Goal: Task Accomplishment & Management: Manage account settings

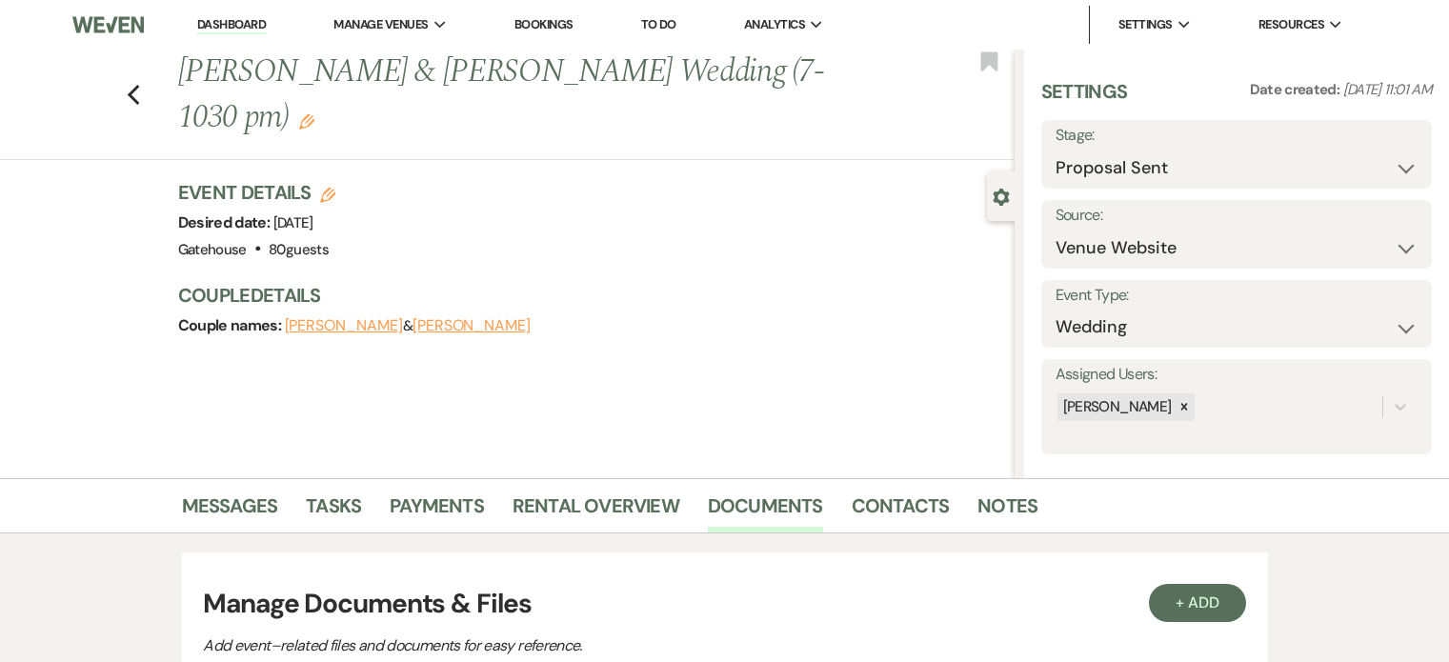
select select "6"
select select "5"
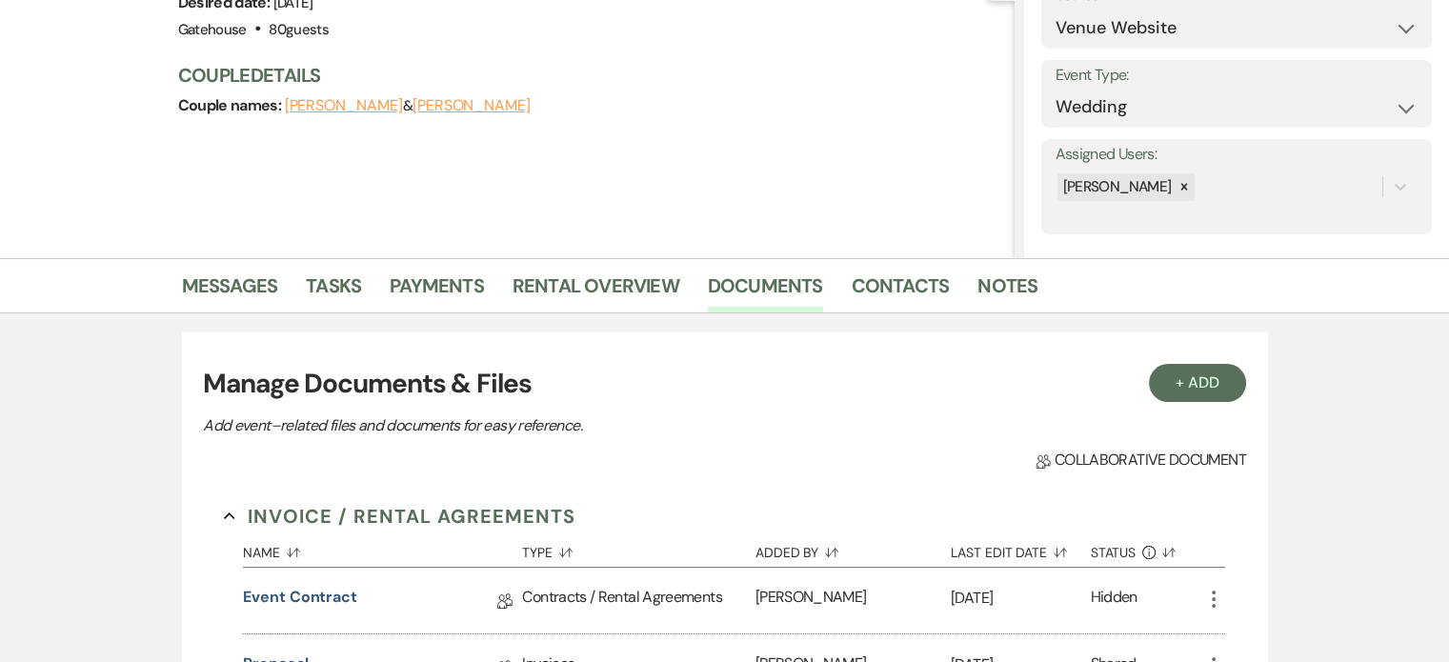
scroll to position [191, 0]
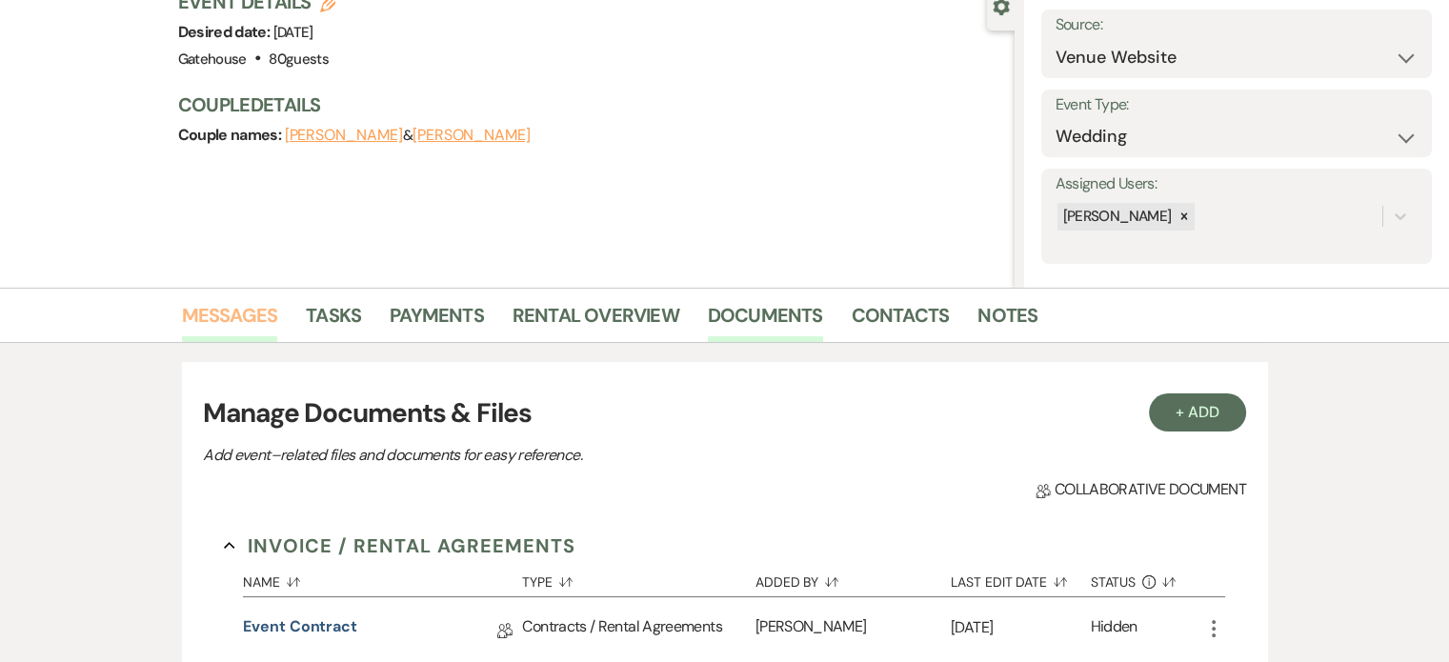
click at [250, 310] on link "Messages" at bounding box center [230, 321] width 96 height 42
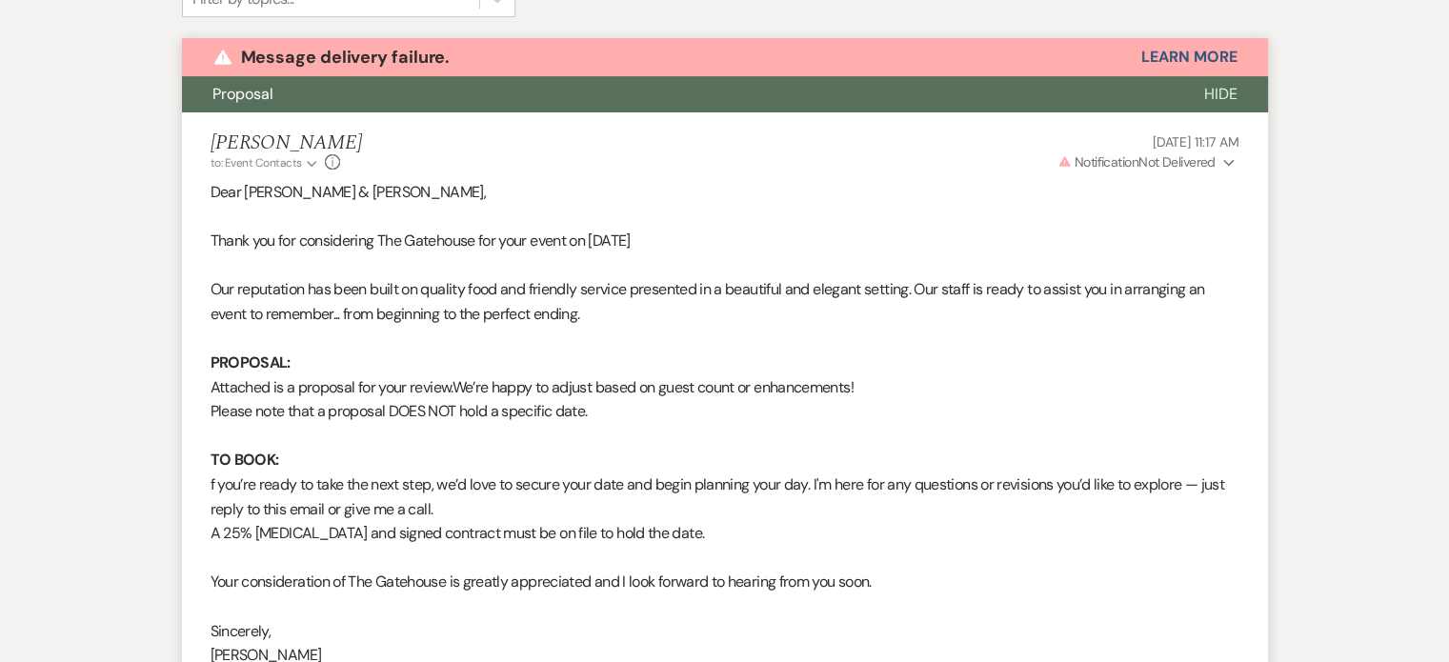
scroll to position [641, 0]
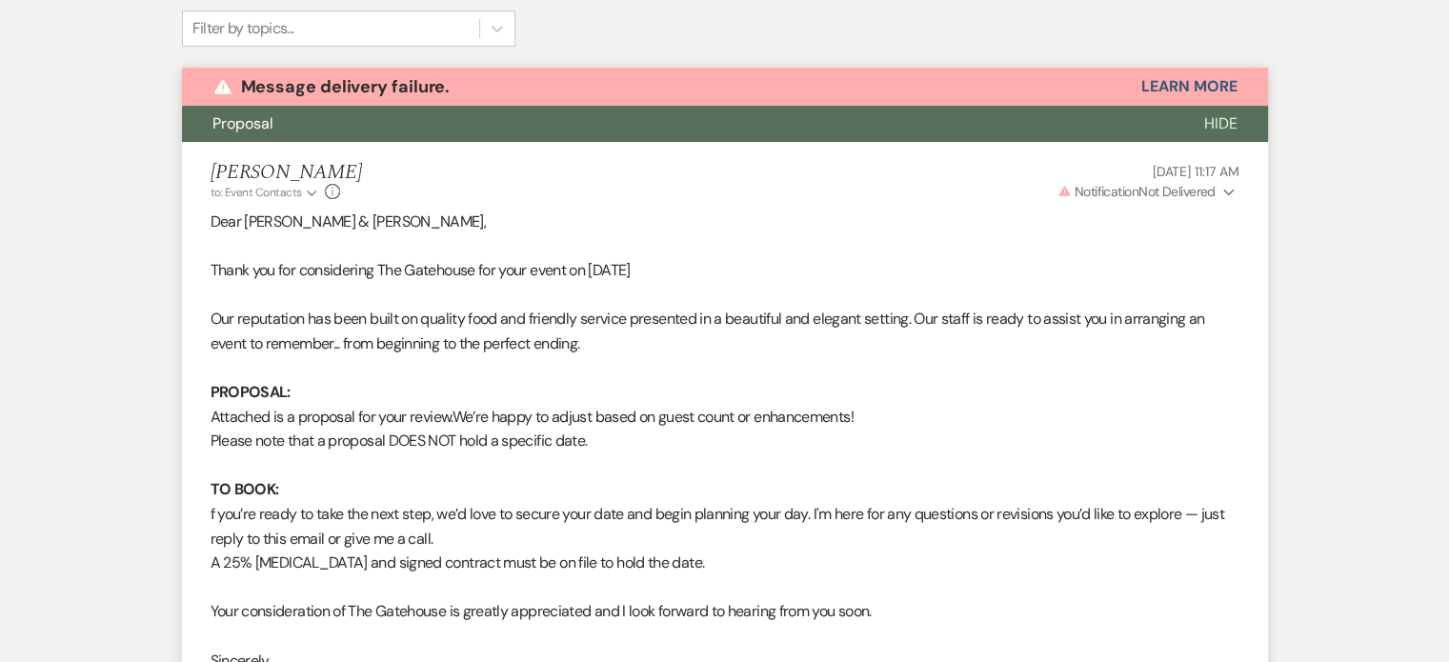
click at [1227, 190] on icon "Expand" at bounding box center [1228, 192] width 11 height 13
click at [722, 197] on div "[PERSON_NAME] to: Event Contacts Expand Info [DATE] 11:17 AM Warning Notificati…" at bounding box center [725, 181] width 1029 height 41
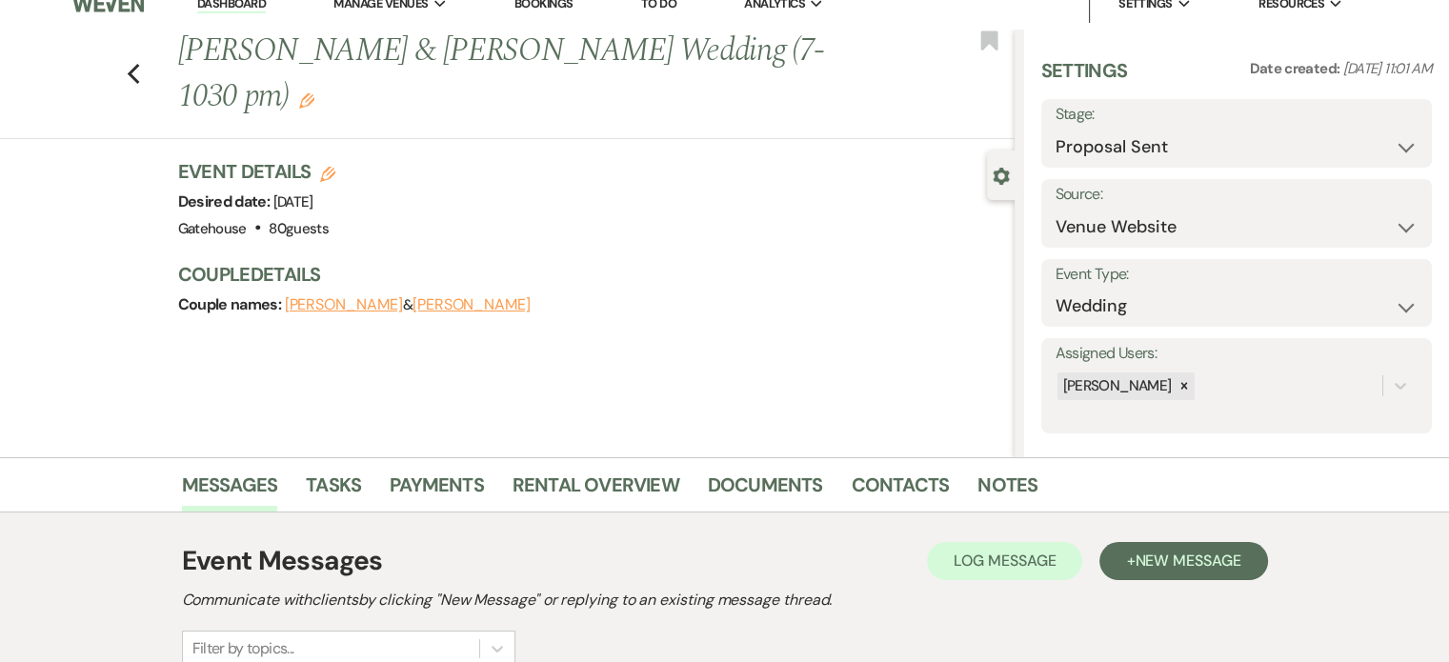
scroll to position [0, 0]
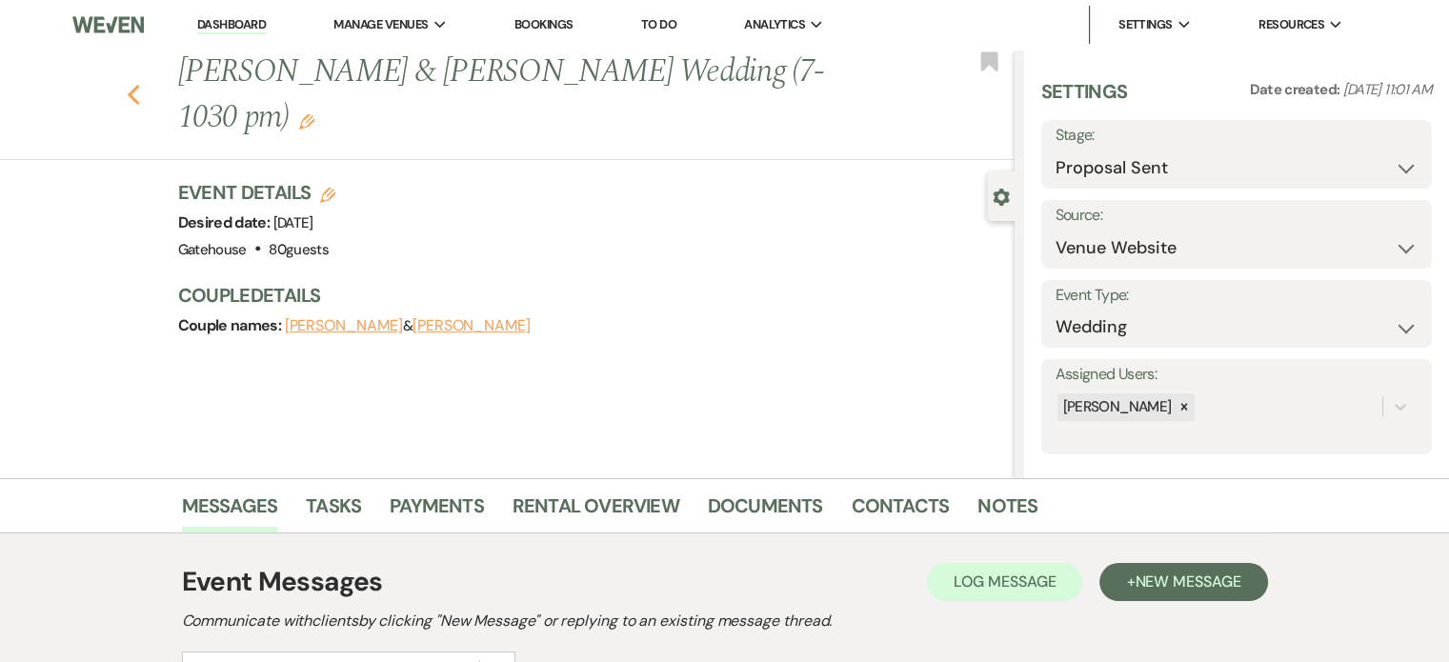
click at [137, 93] on use "button" at bounding box center [133, 95] width 12 height 21
select select "6"
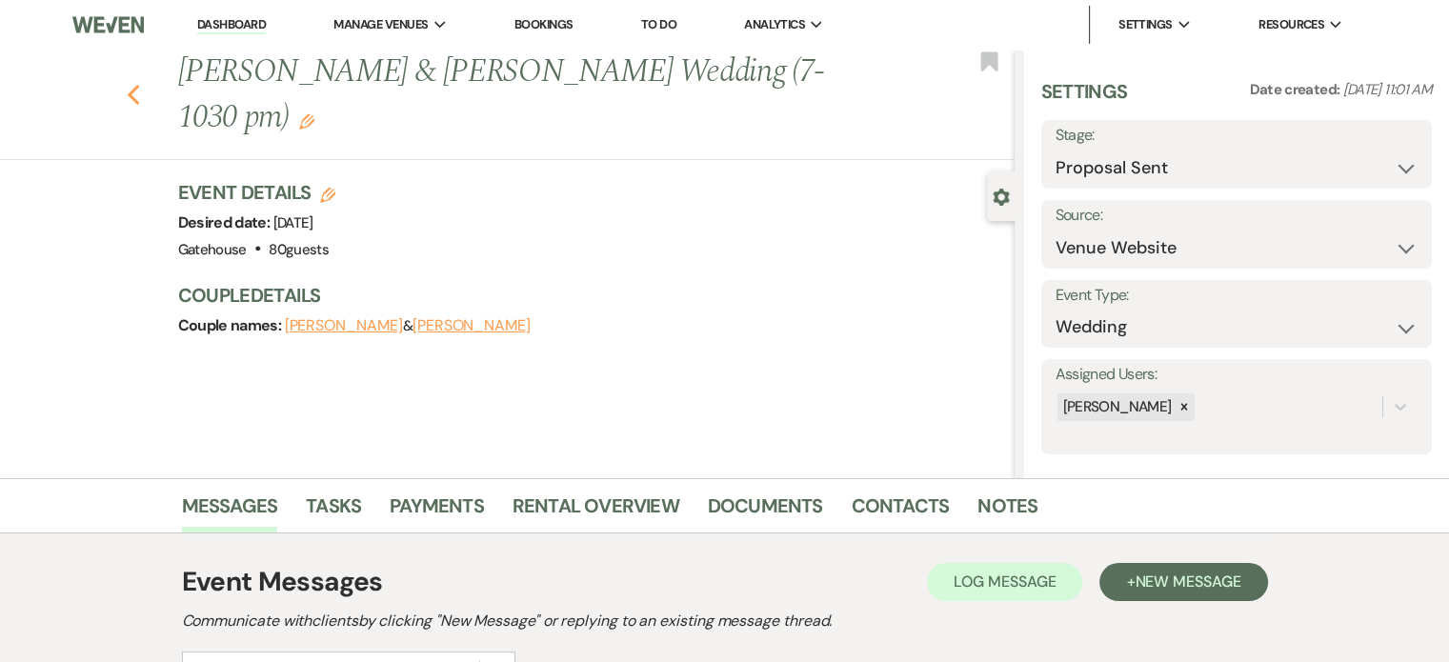
select select "6"
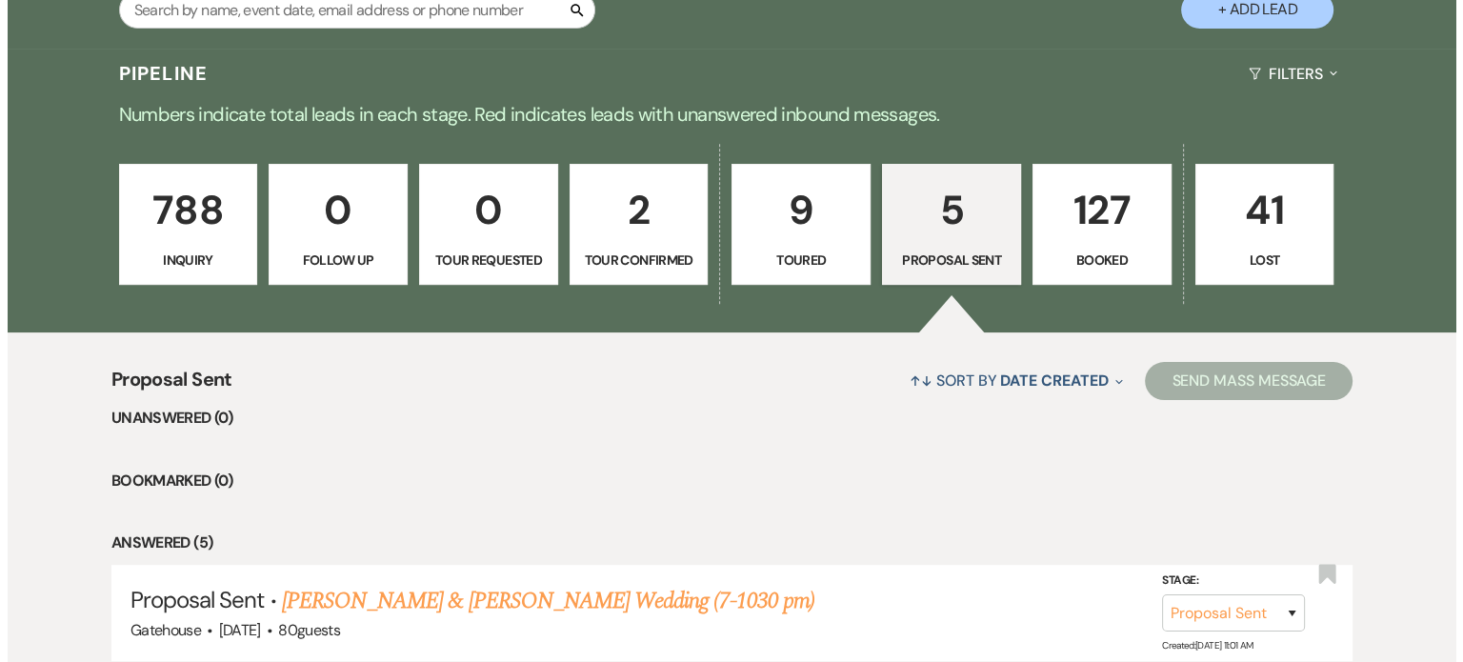
scroll to position [313, 0]
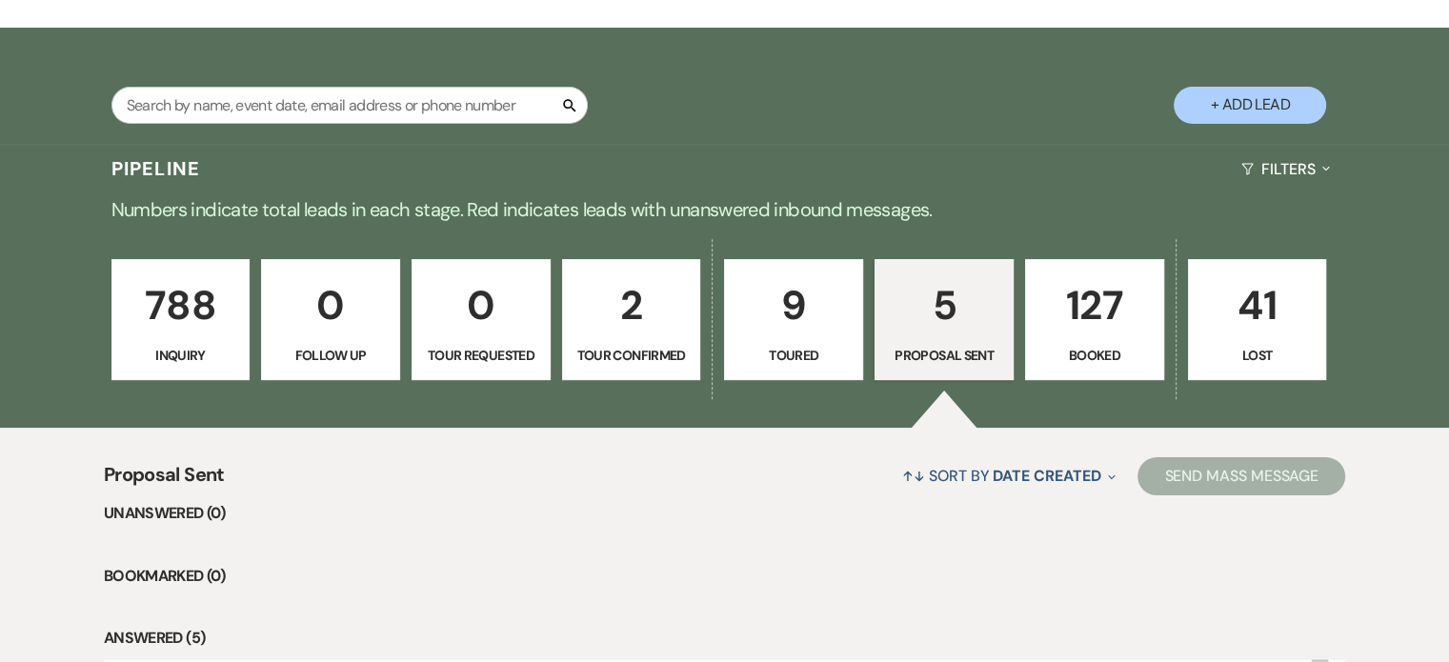
click at [1249, 105] on button "+ Add Lead" at bounding box center [1250, 105] width 152 height 37
select select "669"
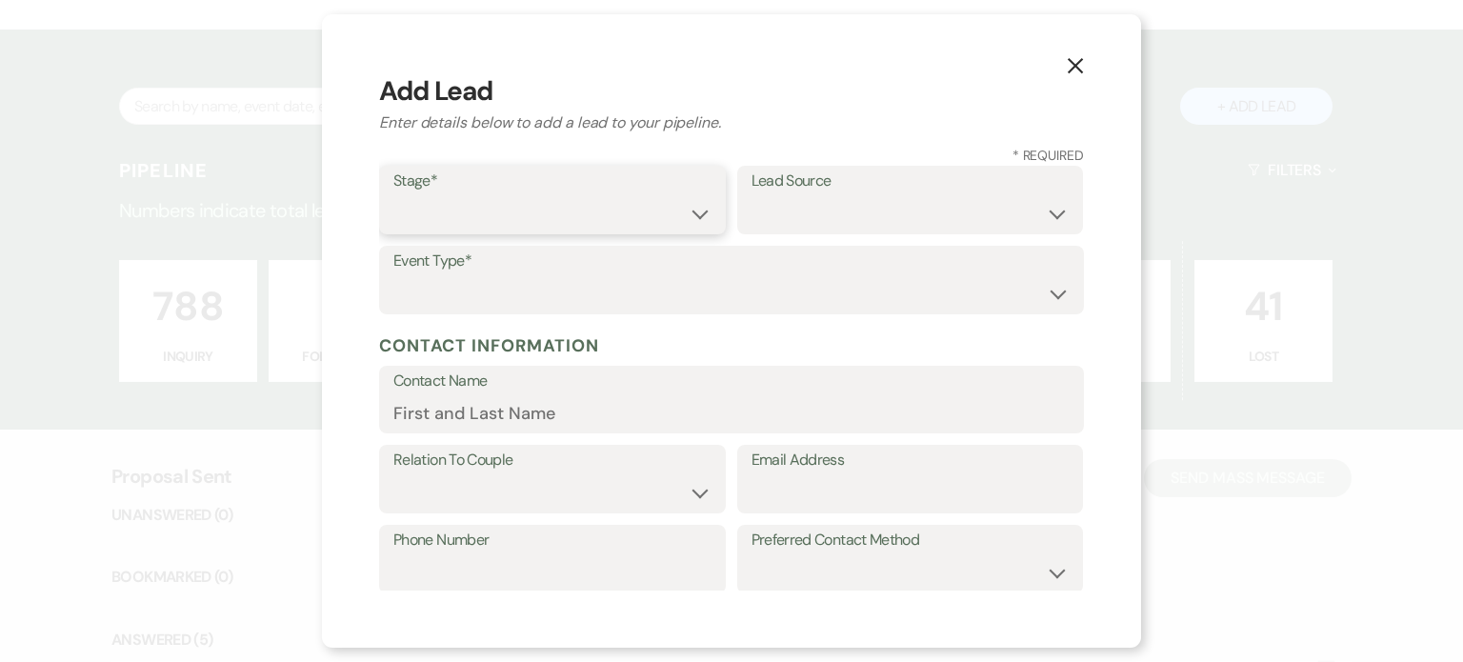
click at [502, 209] on select "Inquiry Follow Up Tour Requested Tour Confirmed Toured Proposal Sent Booked Lost" at bounding box center [552, 213] width 318 height 37
select select "1"
click at [393, 195] on select "Inquiry Follow Up Tour Requested Tour Confirmed Toured Proposal Sent Booked Lost" at bounding box center [552, 213] width 318 height 37
click at [964, 198] on select "Weven Venue Website Instagram Facebook Pinterest Google The Knot Wedding Wire H…" at bounding box center [911, 213] width 318 height 37
select select "14"
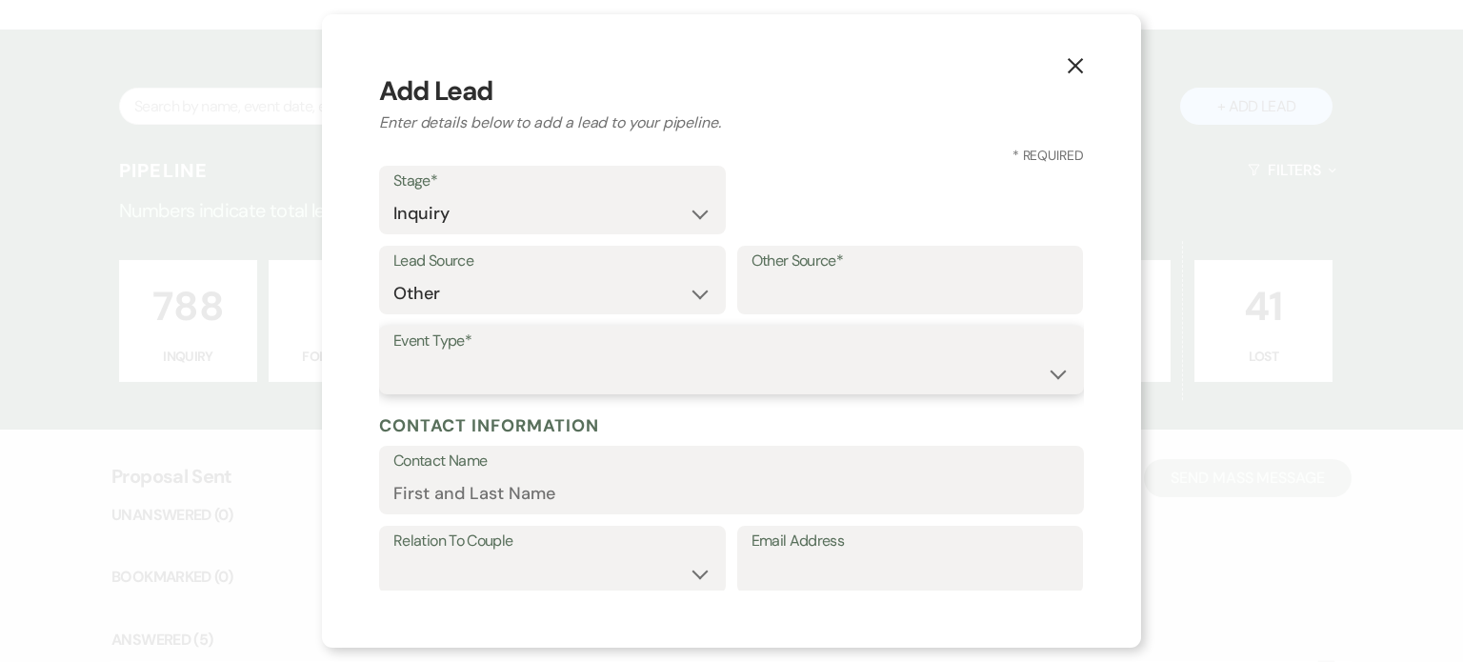
click at [492, 369] on select "Wedding Anniversary Party Baby Shower Bachelorette / Bachelor Party Birthday Pa…" at bounding box center [731, 373] width 676 height 37
select select "1"
click at [393, 355] on select "Wedding Anniversary Party Baby Shower Bachelorette / Bachelor Party Birthday Pa…" at bounding box center [731, 373] width 676 height 37
click at [696, 293] on select "Weven Venue Website Instagram Facebook Pinterest Google The Knot Wedding Wire H…" at bounding box center [552, 293] width 318 height 37
select select "22"
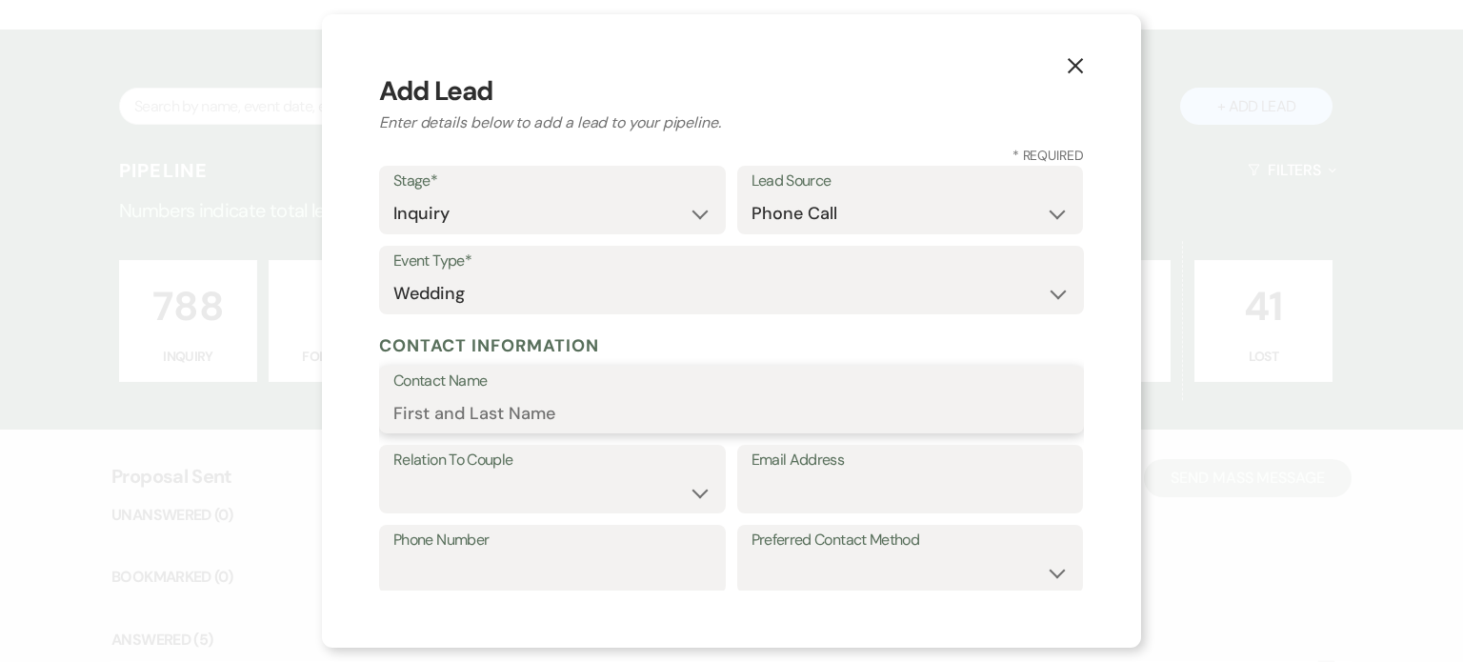
click at [575, 419] on input "Contact Name" at bounding box center [731, 412] width 676 height 37
drag, startPoint x: 640, startPoint y: 407, endPoint x: 387, endPoint y: 401, distance: 253.5
click at [386, 410] on div "Contact Name [EMAIL_ADDRESS][DOMAIN_NAME]" at bounding box center [731, 400] width 705 height 69
type input "[PERSON_NAME]"
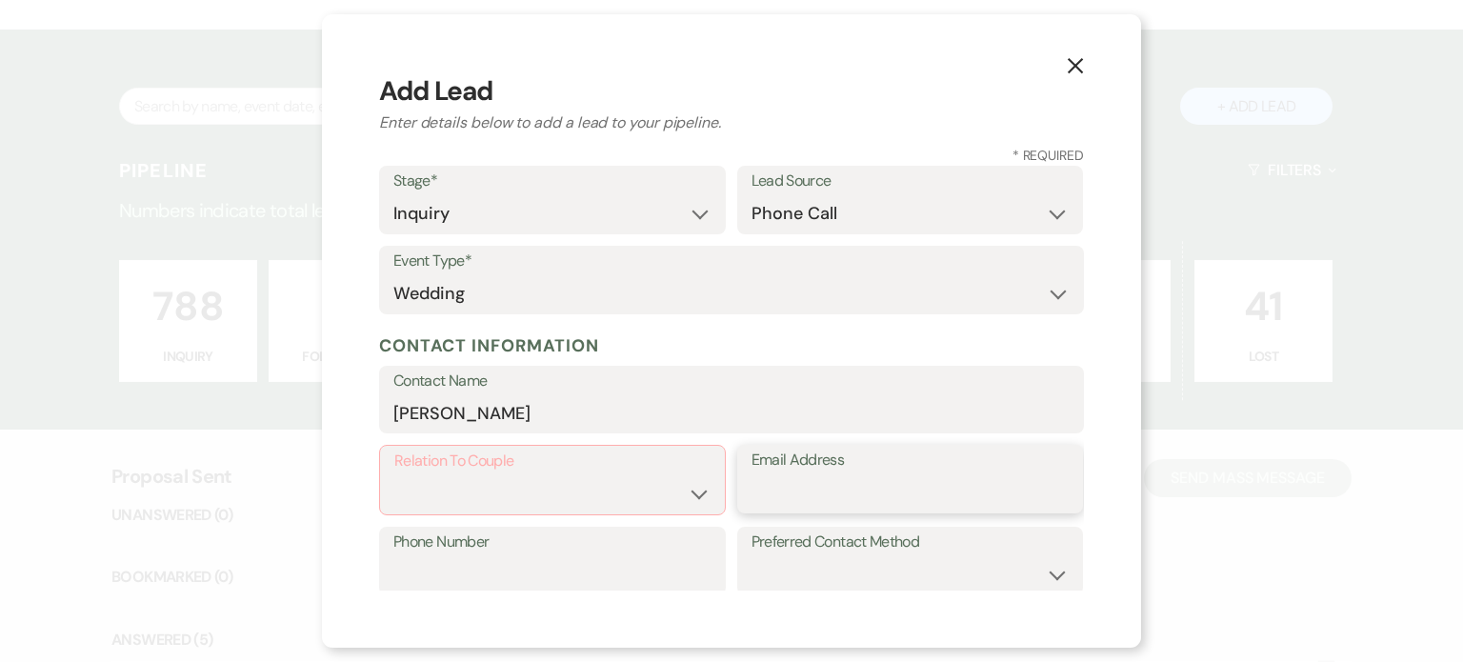
click at [792, 494] on input "Email Address" at bounding box center [911, 492] width 318 height 37
paste input "[EMAIL_ADDRESS][DOMAIN_NAME]"
type input "[EMAIL_ADDRESS][DOMAIN_NAME]"
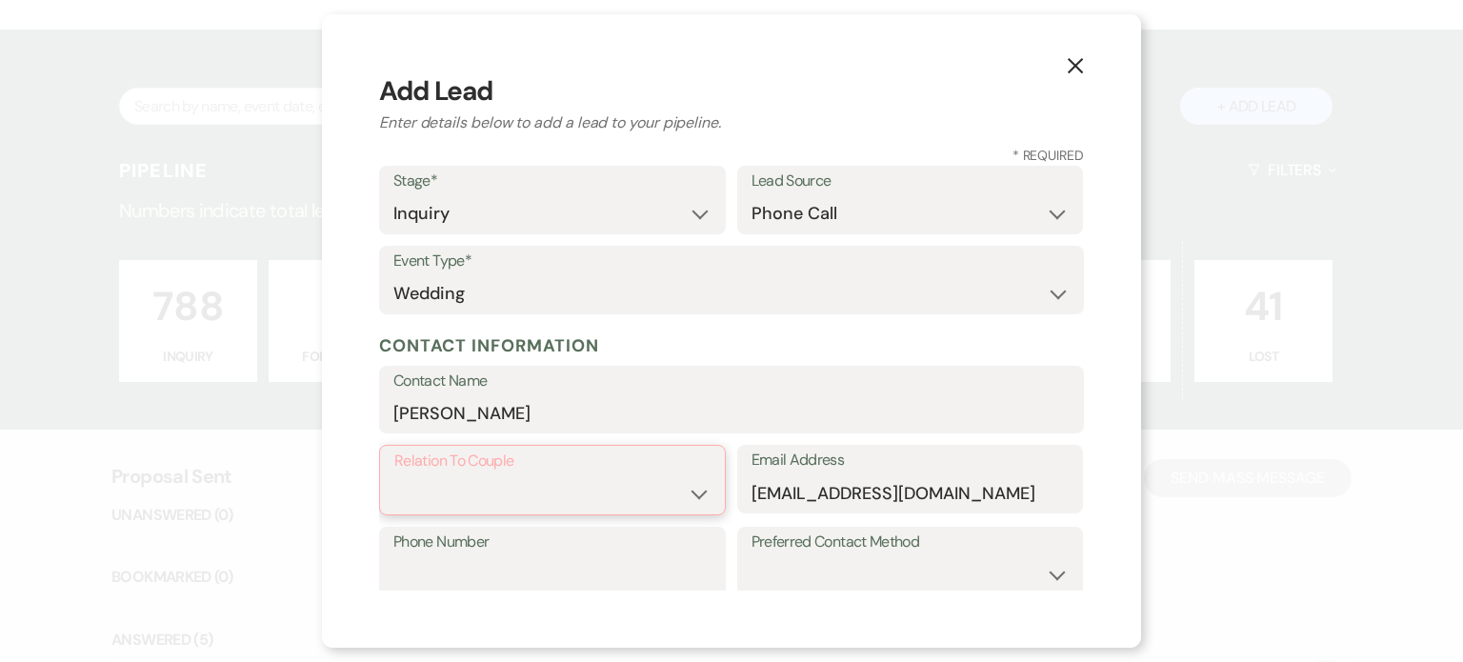
click at [676, 495] on select "Couple Planner Parent of Couple Family Member Friend Other" at bounding box center [552, 493] width 316 height 37
select select "1"
click at [394, 475] on select "Couple Planner Parent of Couple Family Member Friend Other" at bounding box center [552, 493] width 316 height 37
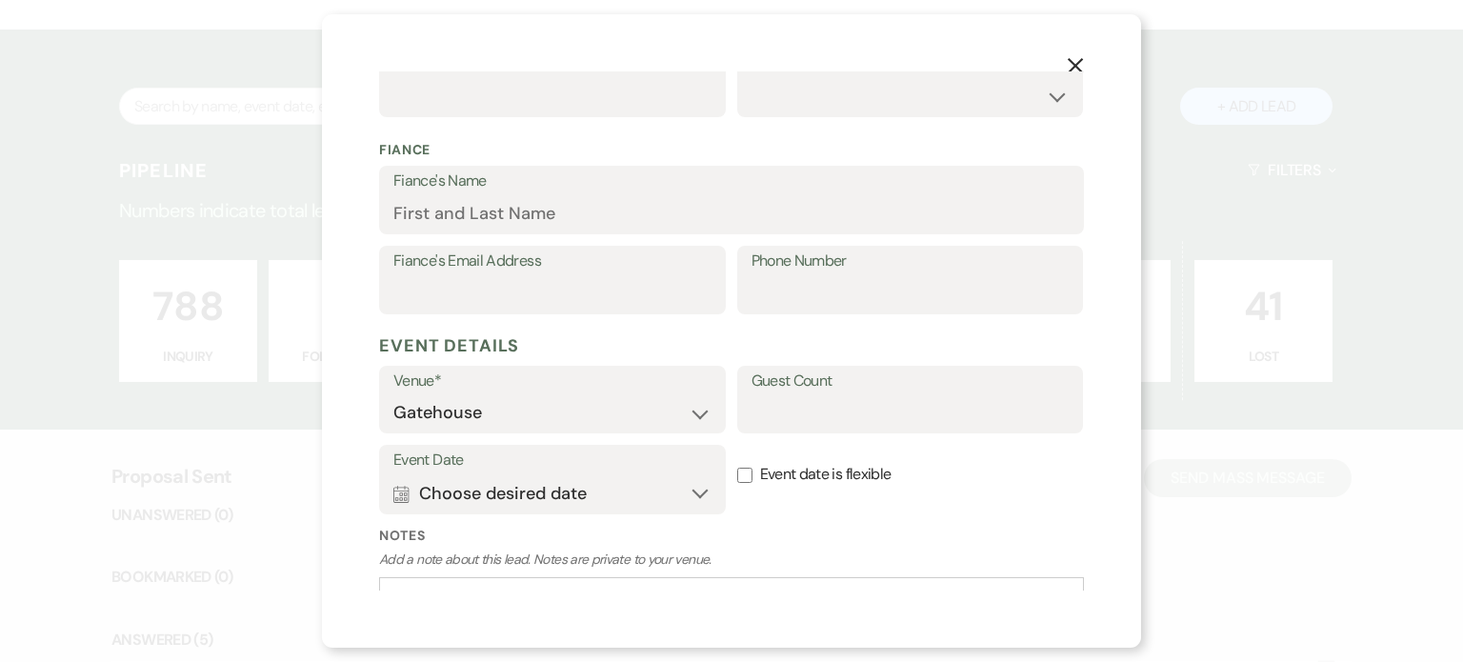
scroll to position [572, 0]
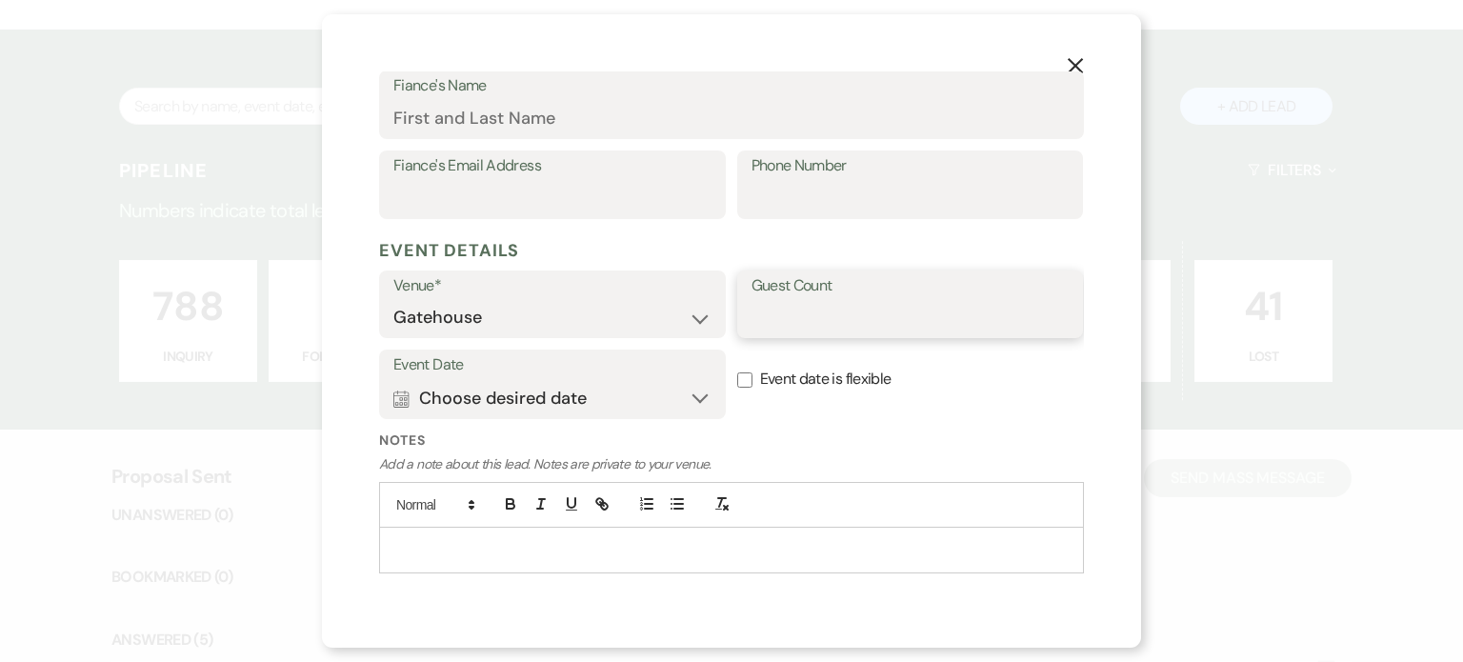
click at [828, 315] on input "Guest Count" at bounding box center [911, 317] width 318 height 37
type input "80"
click at [575, 548] on p at bounding box center [731, 549] width 675 height 21
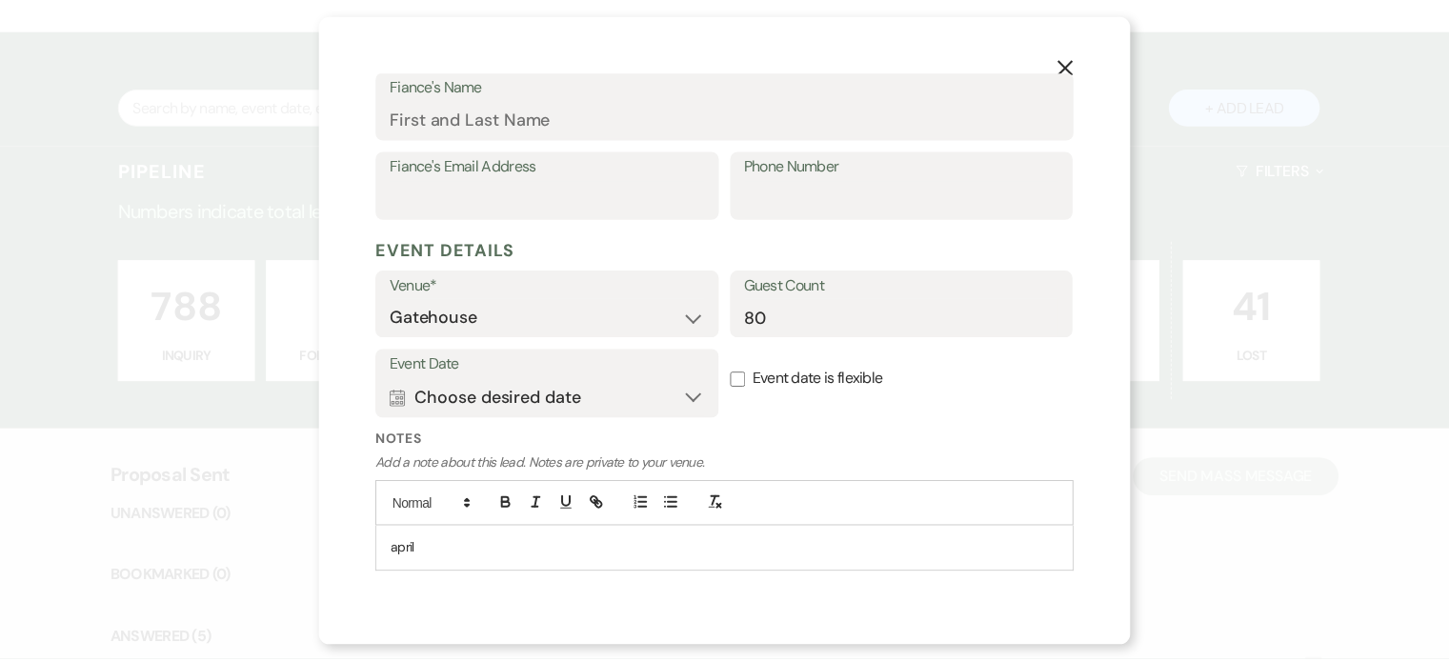
scroll to position [611, 0]
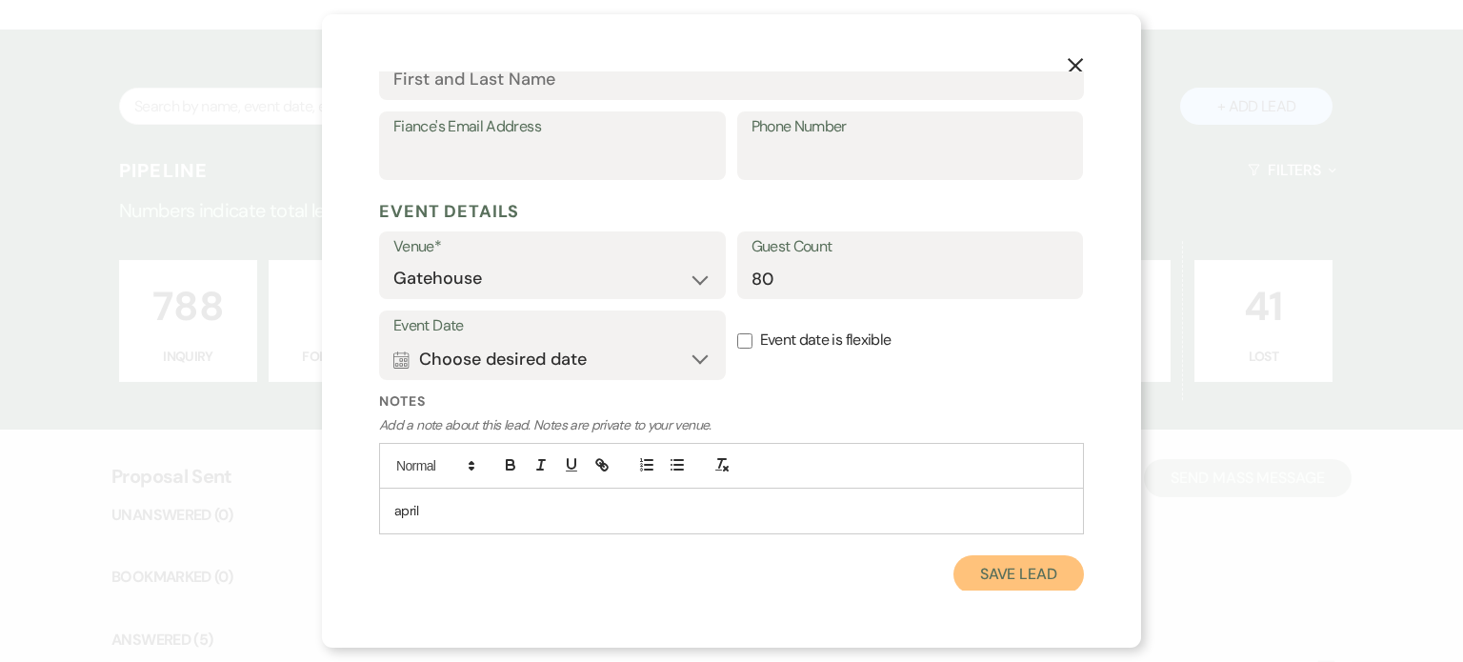
click at [977, 582] on button "Save Lead" at bounding box center [1019, 574] width 131 height 38
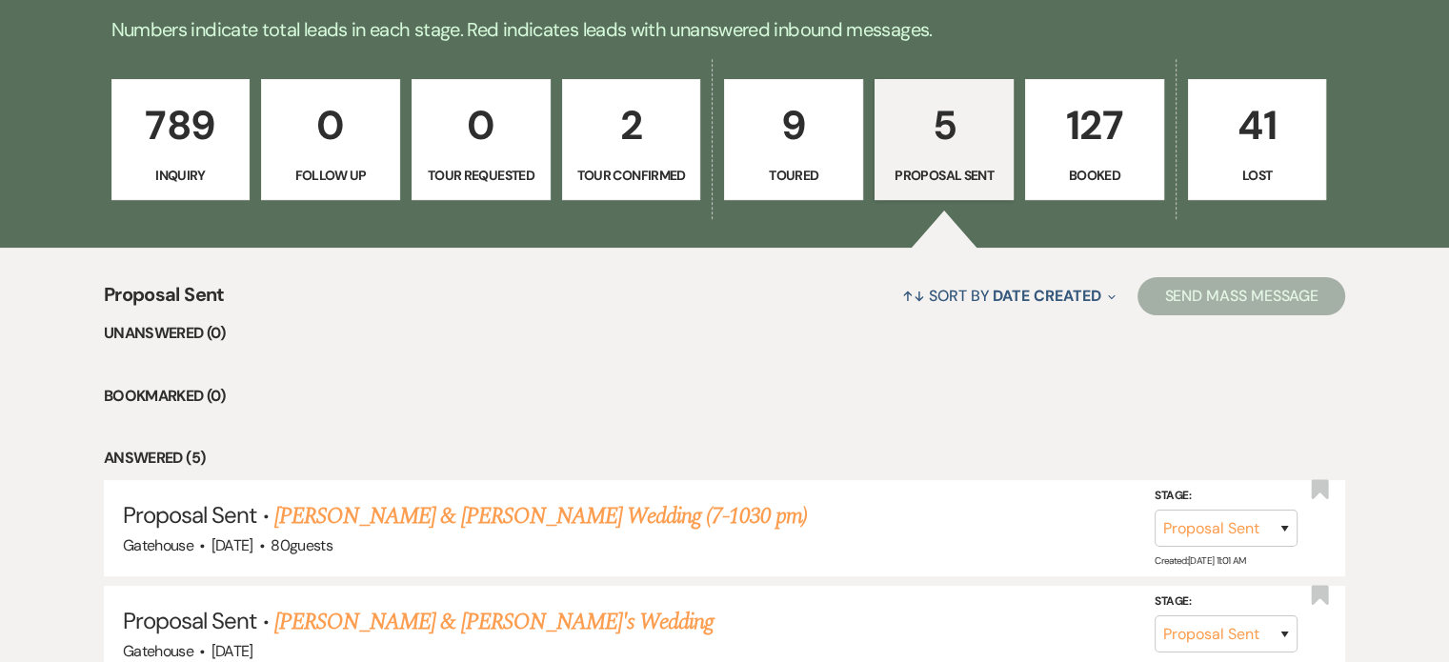
scroll to position [313, 0]
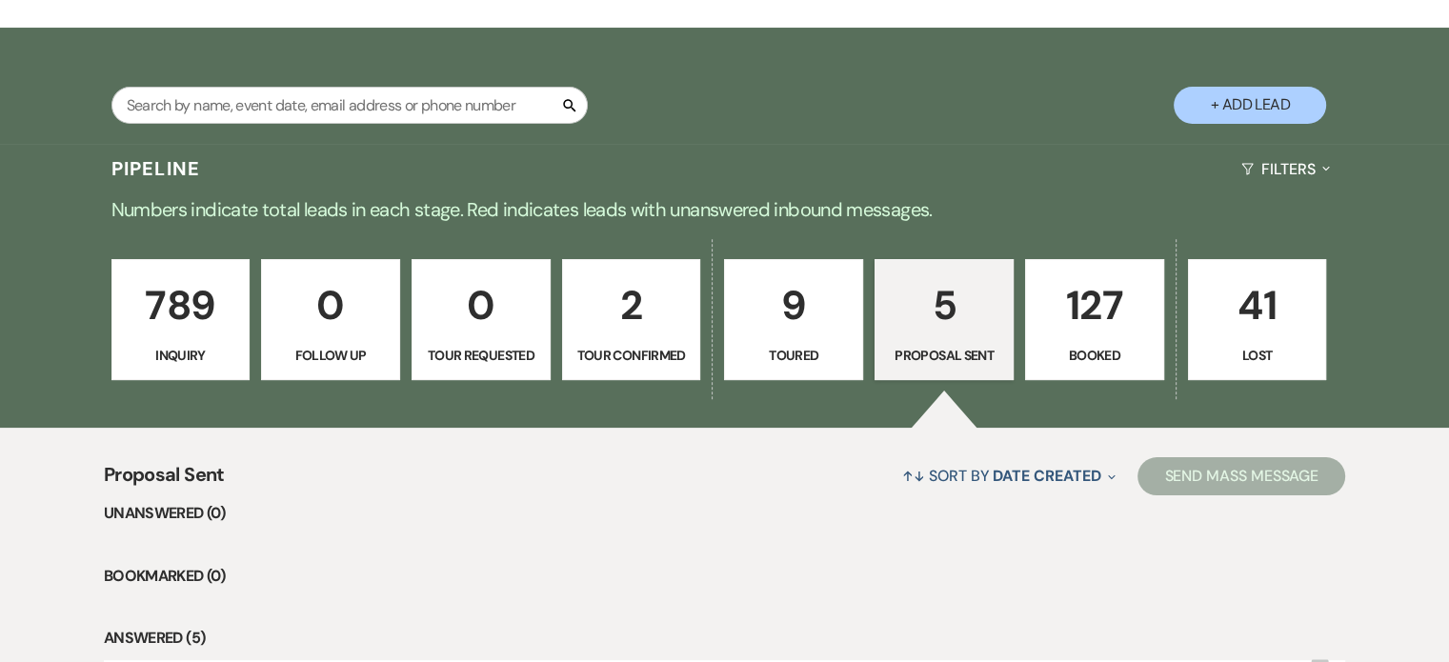
click at [182, 320] on p "789" at bounding box center [181, 305] width 114 height 64
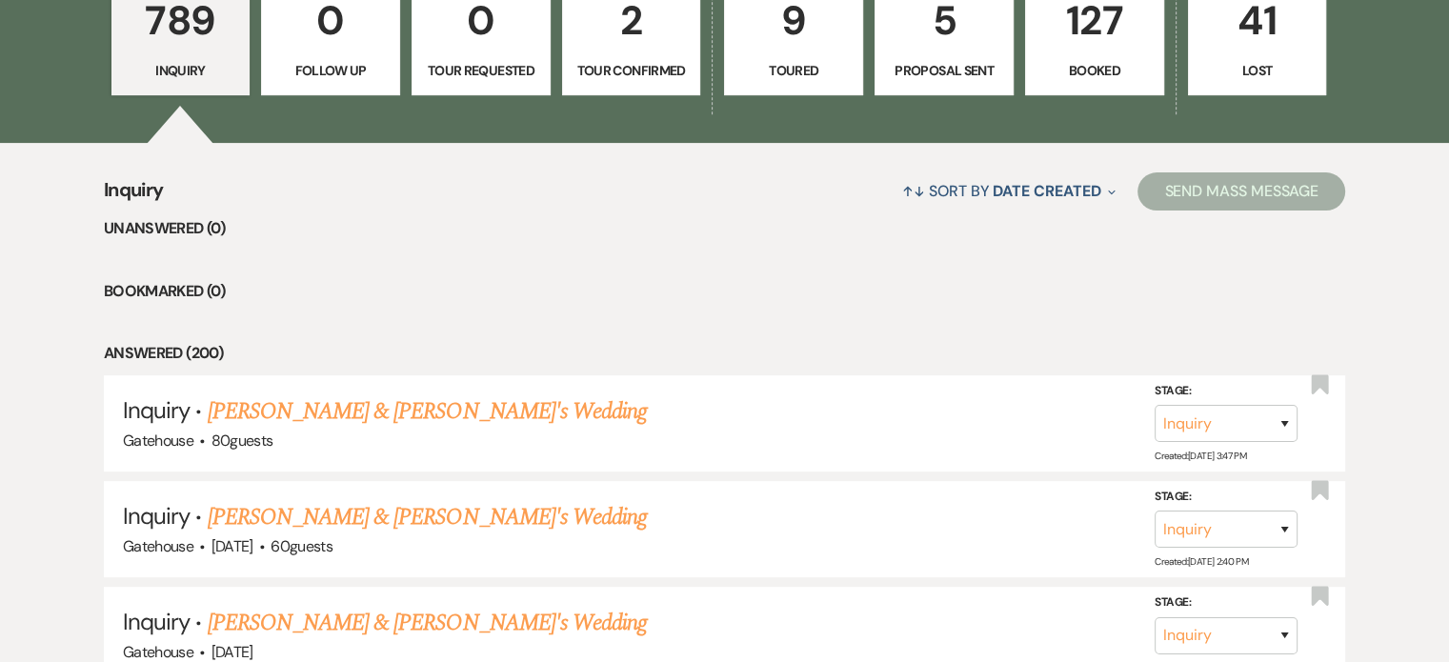
scroll to position [599, 0]
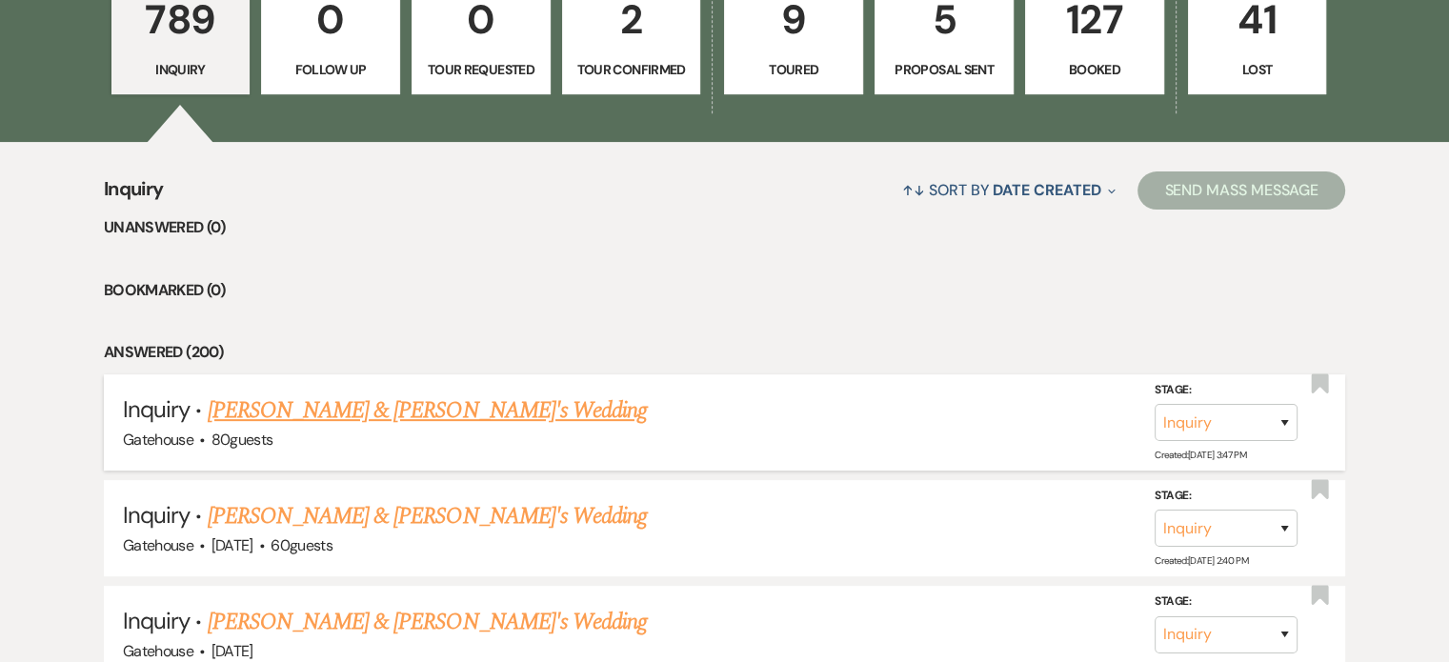
click at [340, 407] on link "[PERSON_NAME] & [PERSON_NAME]'s Wedding" at bounding box center [428, 410] width 440 height 34
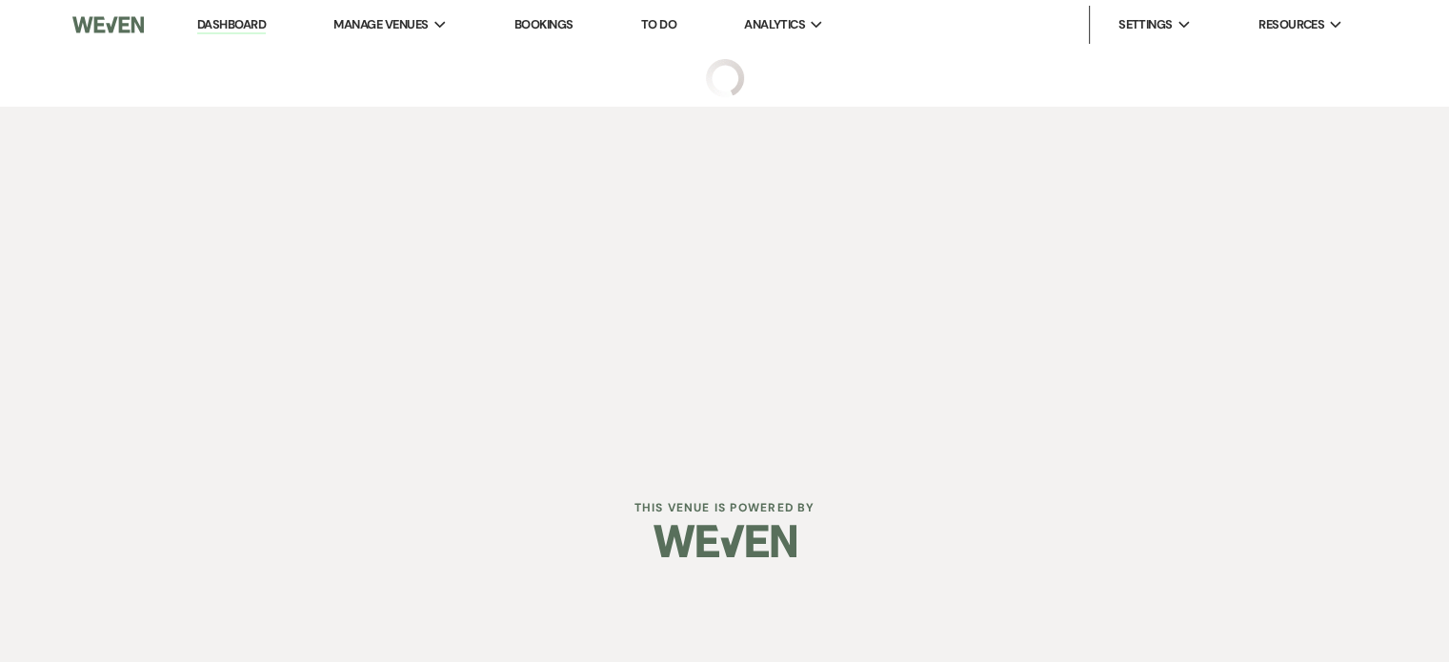
select select "22"
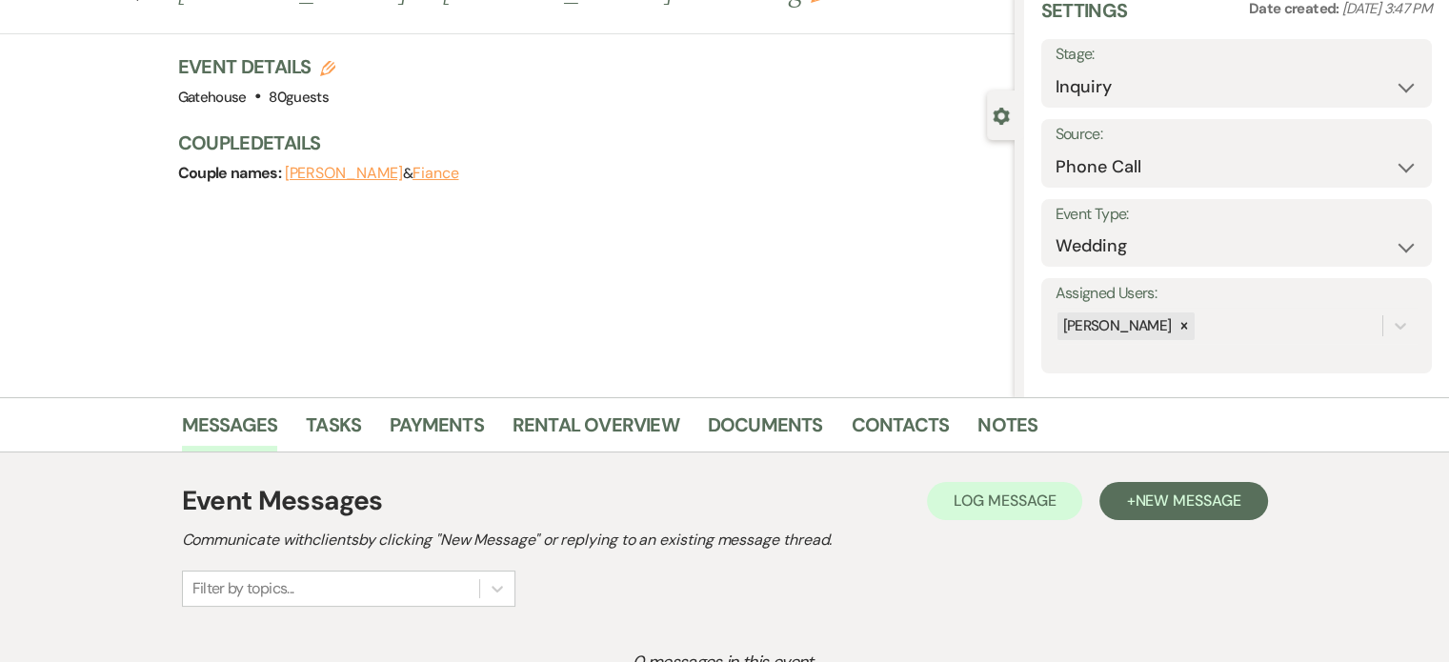
scroll to position [323, 0]
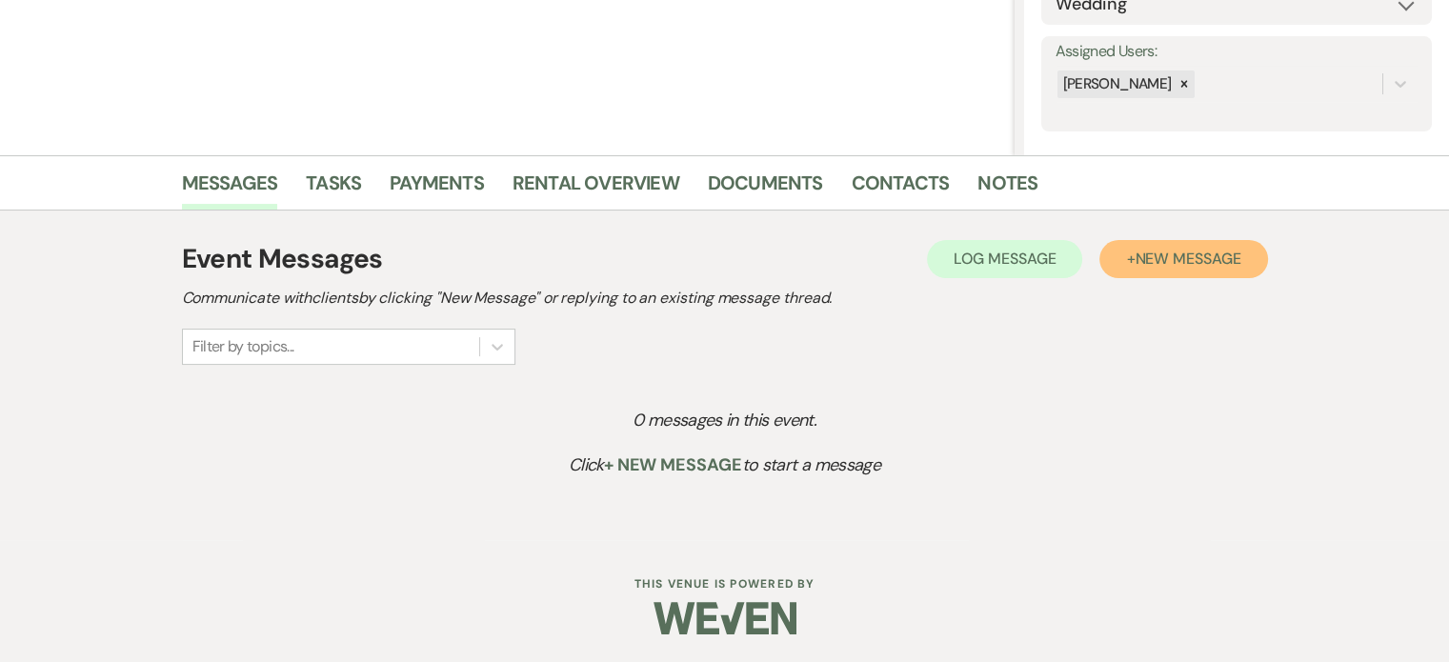
click at [1166, 262] on span "New Message" at bounding box center [1188, 259] width 106 height 20
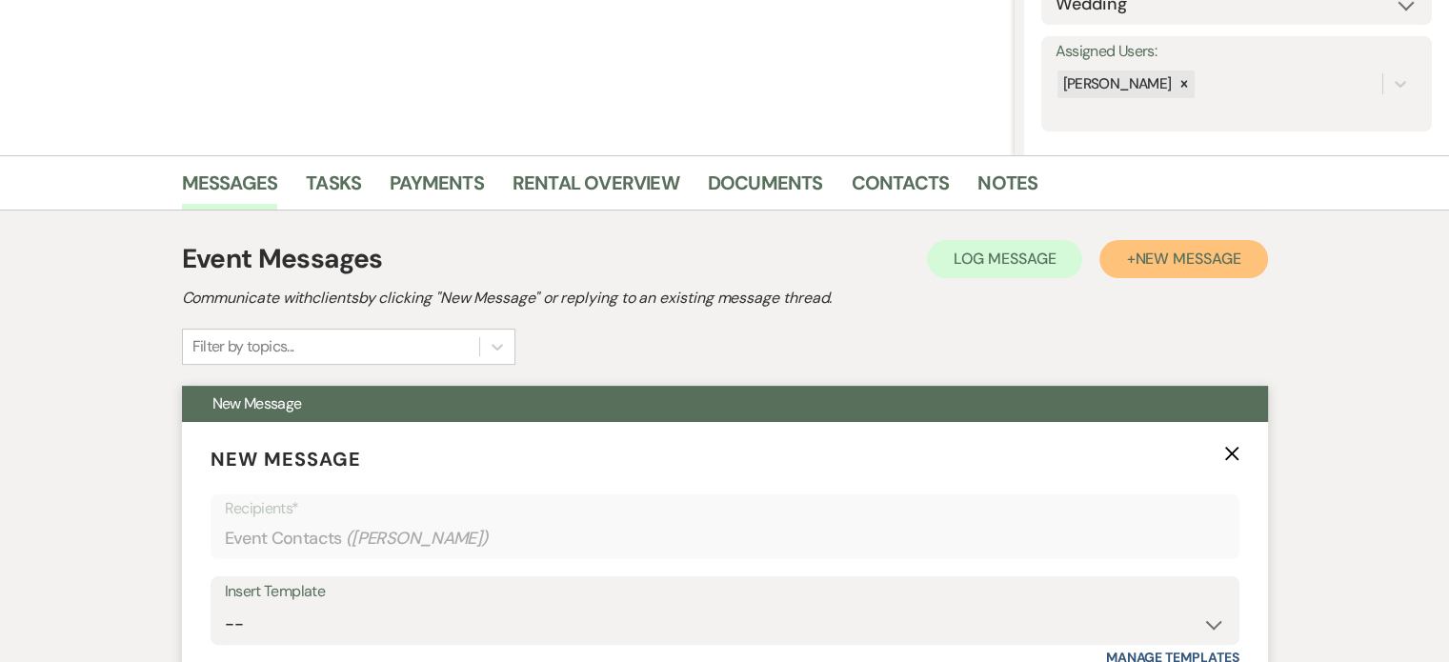
scroll to position [704, 0]
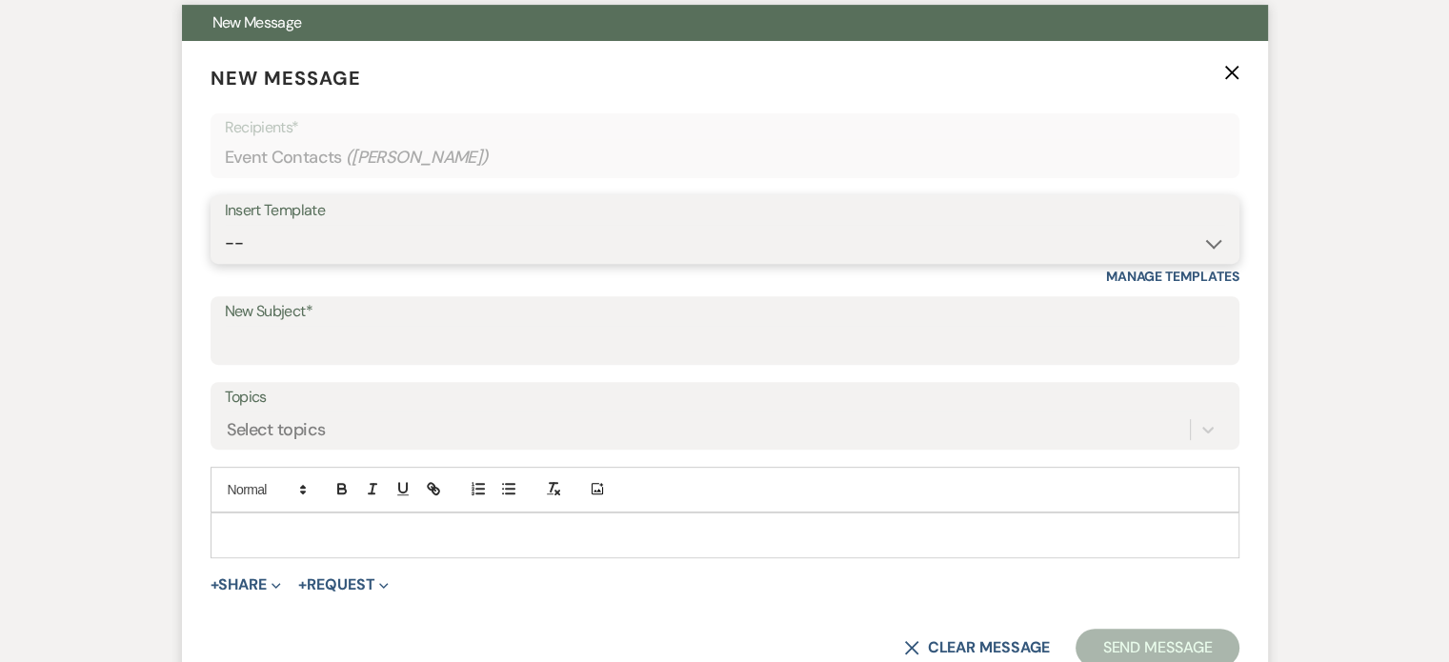
click at [349, 243] on select "-- Tour Request Response Proposal 6-9 Month Check-in Happy 1 Month Anniversary!…" at bounding box center [725, 243] width 1000 height 37
select select "2237"
click at [225, 225] on select "-- Tour Request Response Proposal 6-9 Month Check-in Happy 1 Month Anniversary!…" at bounding box center [725, 243] width 1000 height 37
type input "Let's Plan Something Wonderful at The Gatehouse!"
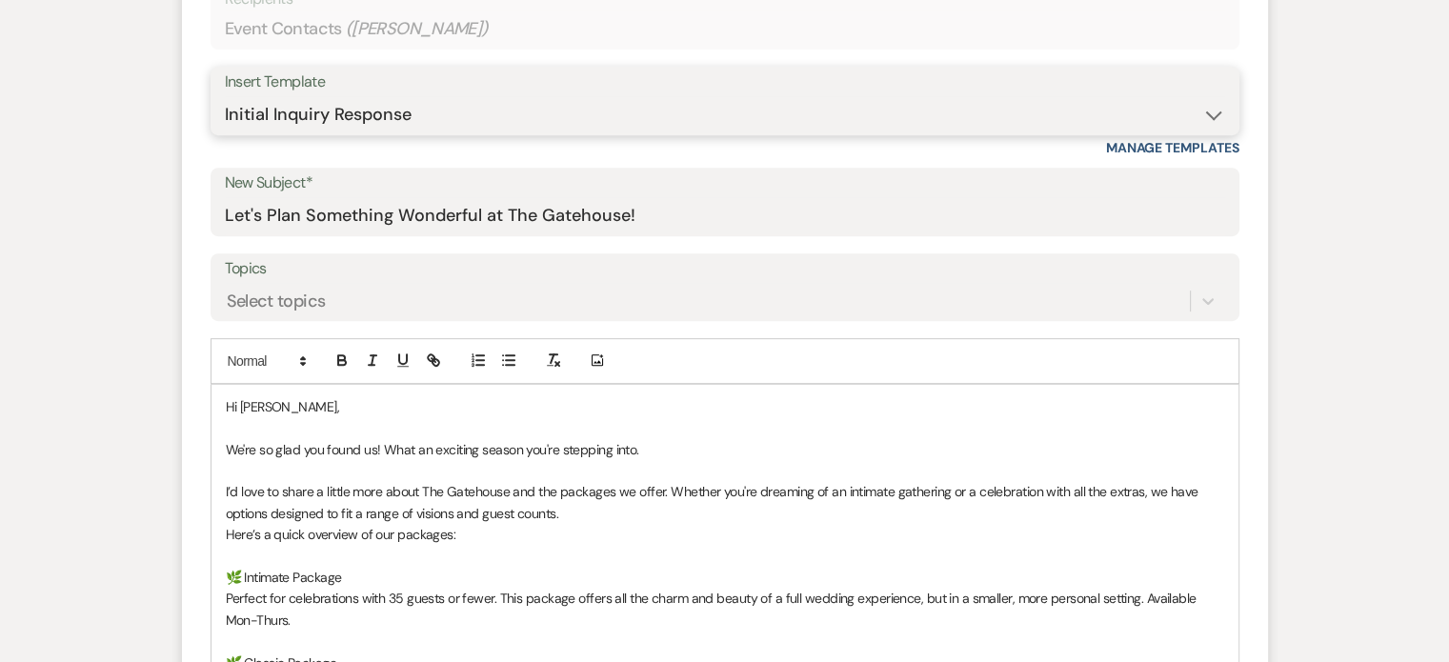
scroll to position [990, 0]
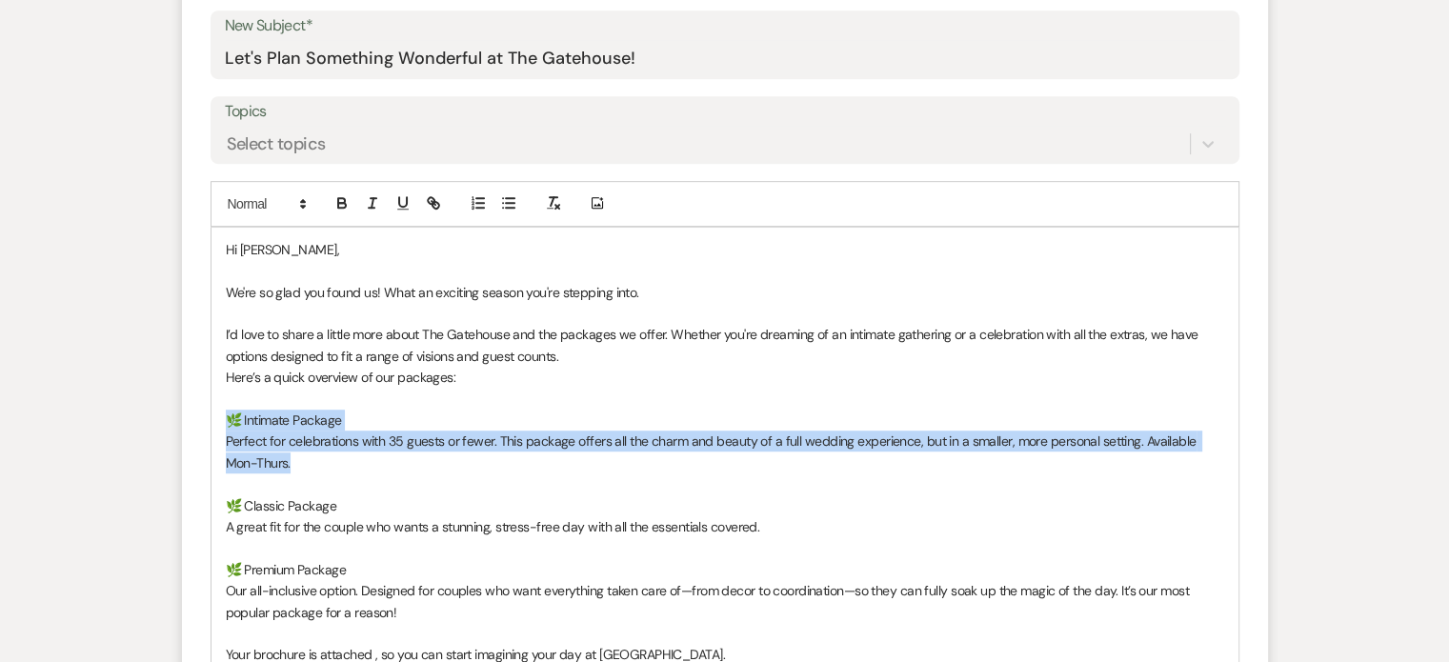
drag, startPoint x: 290, startPoint y: 465, endPoint x: 221, endPoint y: 416, distance: 84.1
click at [221, 416] on div "Hi [PERSON_NAME], We're so glad you found us! What an exciting season you're st…" at bounding box center [725, 495] width 1027 height 535
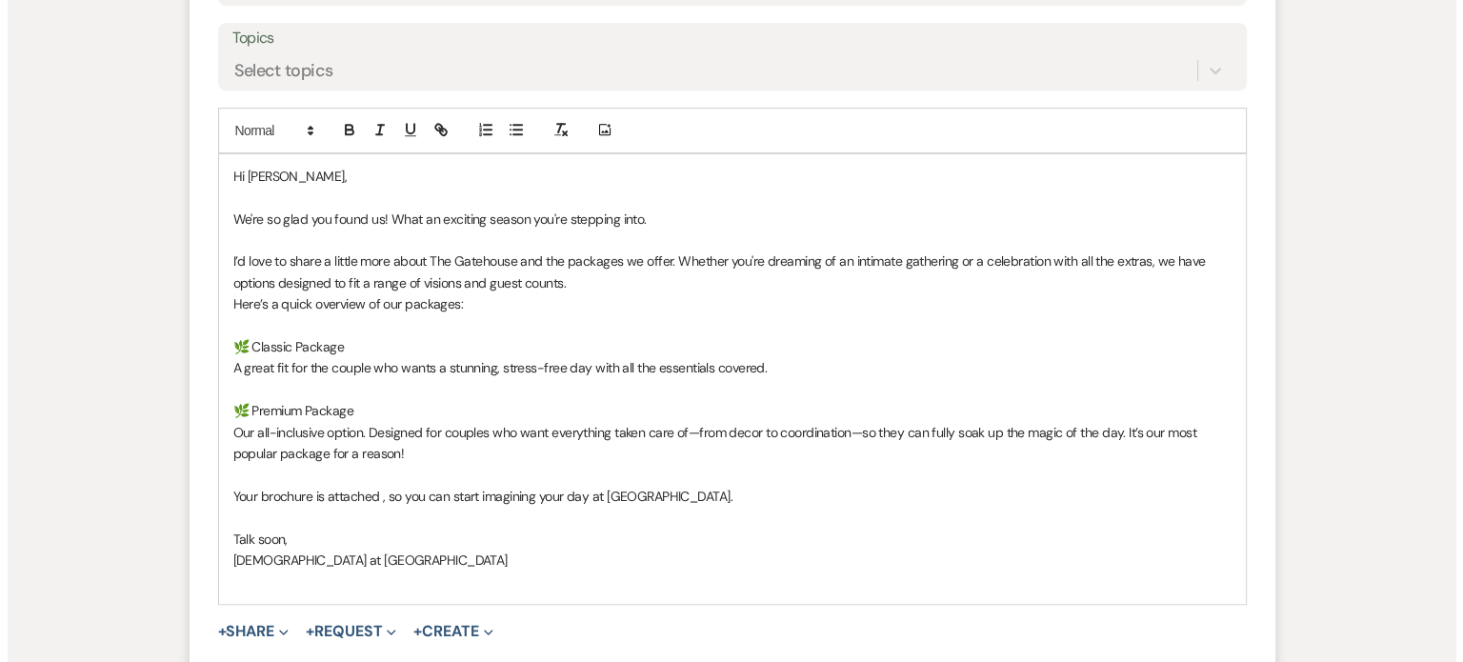
scroll to position [1276, 0]
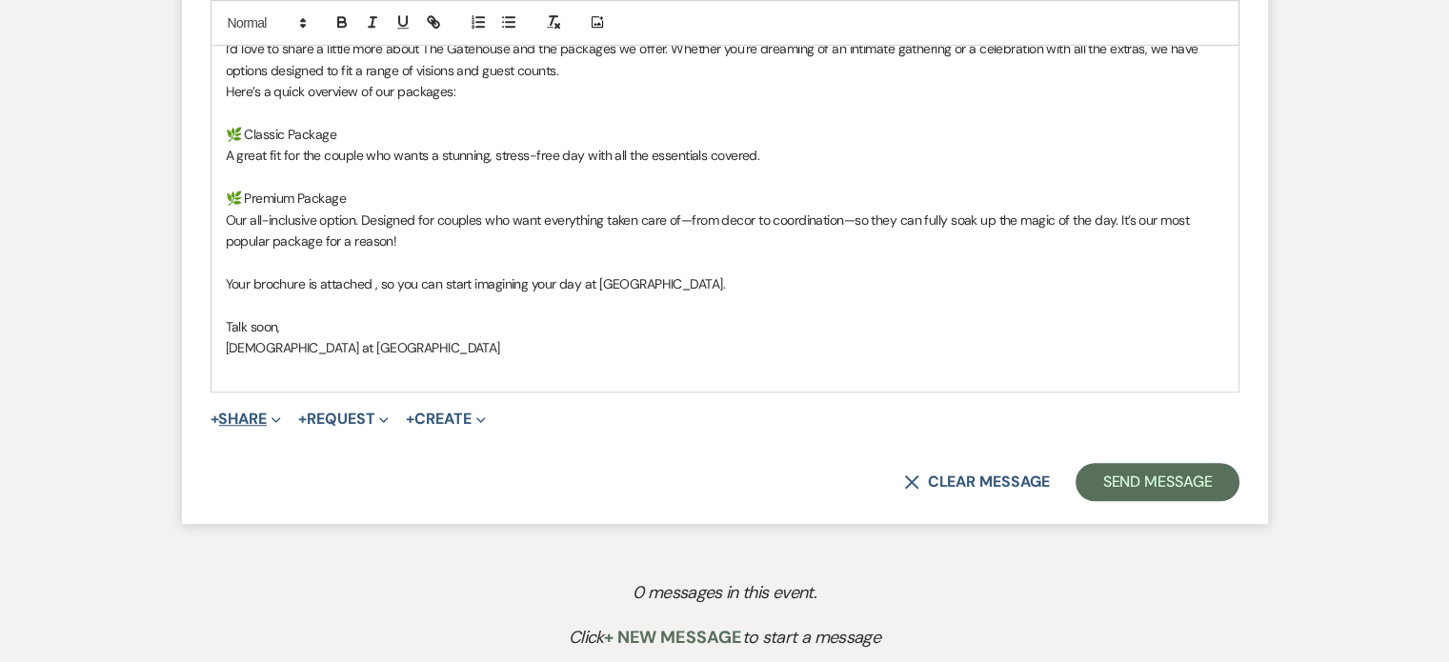
click at [235, 413] on button "+ Share Expand" at bounding box center [246, 419] width 71 height 15
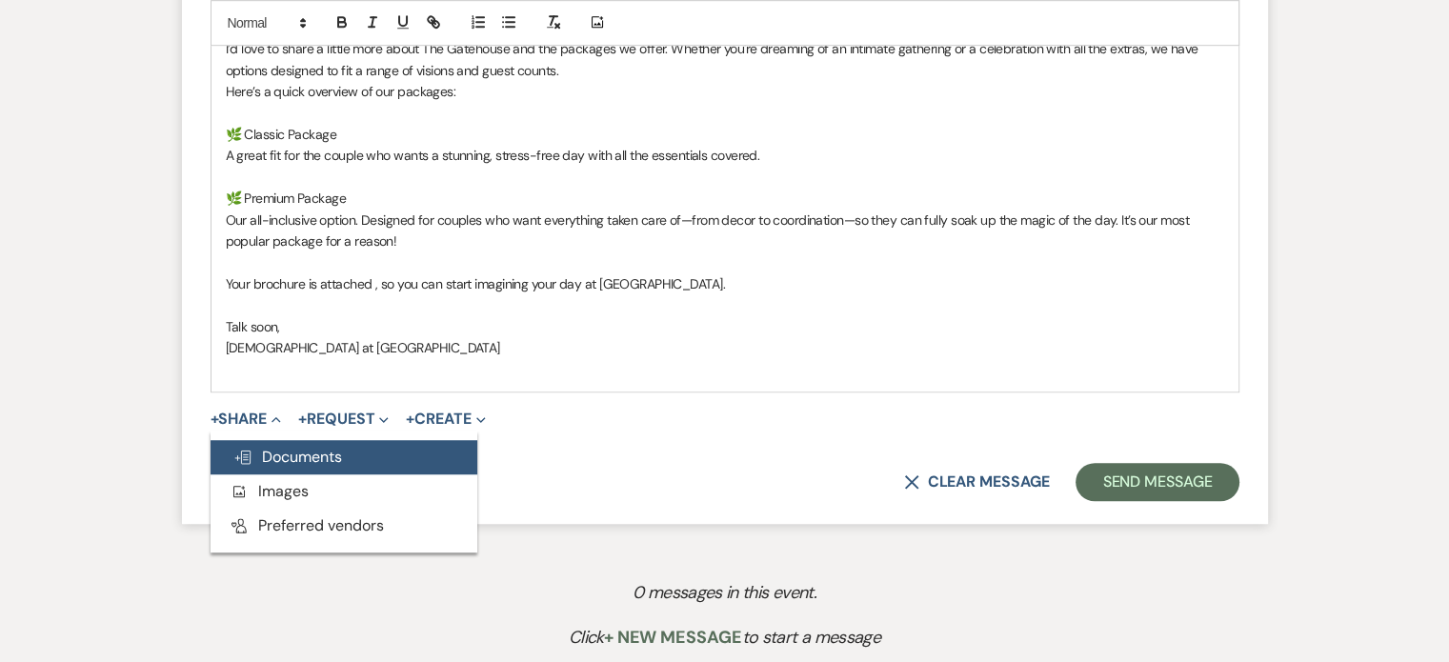
click at [354, 449] on button "Doc Upload Documents" at bounding box center [344, 457] width 267 height 34
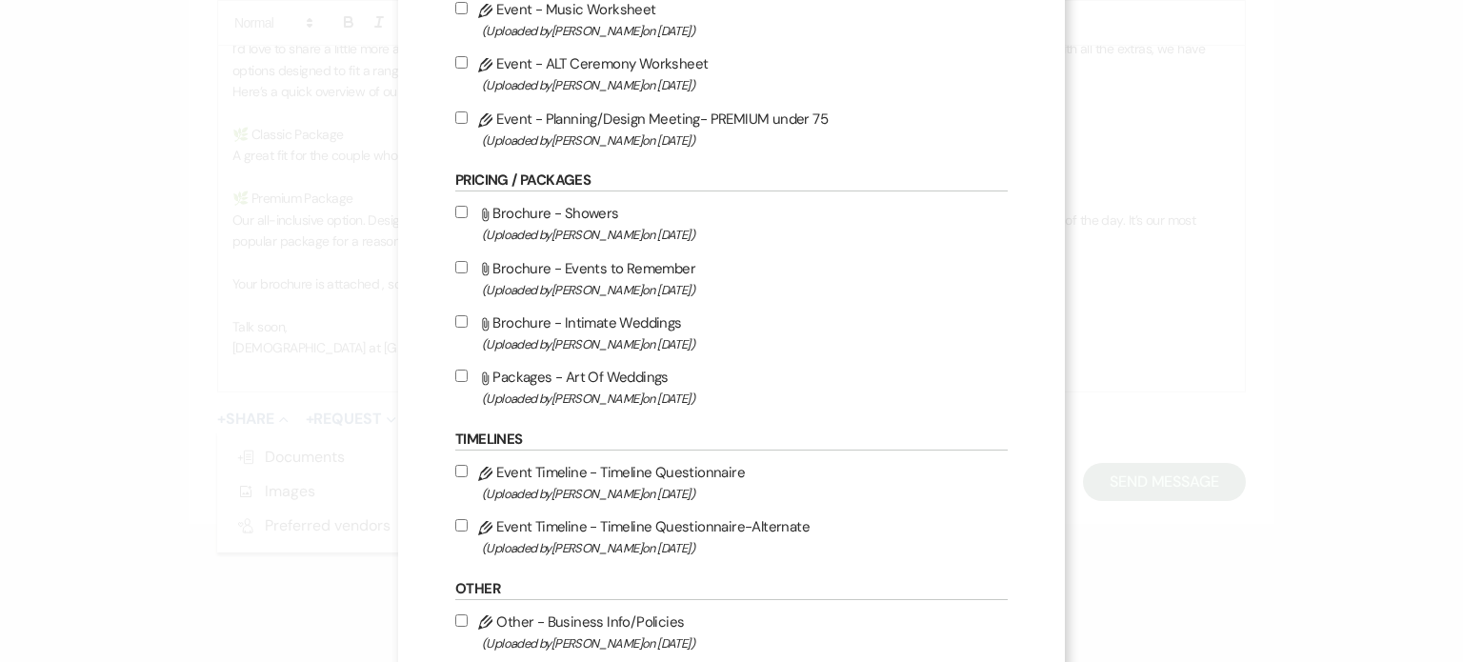
scroll to position [1239, 0]
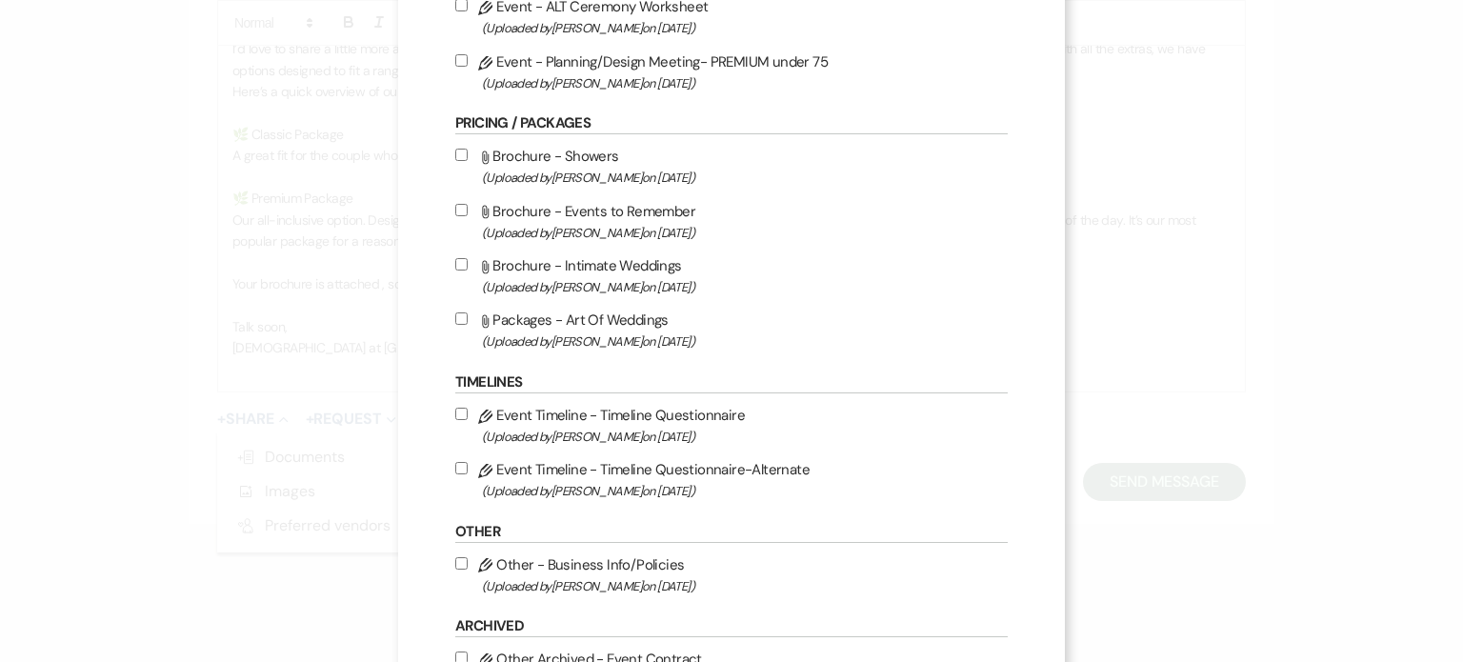
click at [596, 334] on label "Attach File Packages - Art Of Weddings (Uploaded by [PERSON_NAME] on [DATE] )" at bounding box center [731, 330] width 553 height 45
click at [468, 325] on input "Attach File Packages - Art Of Weddings (Uploaded by [PERSON_NAME] on [DATE] )" at bounding box center [461, 319] width 12 height 12
checkbox input "true"
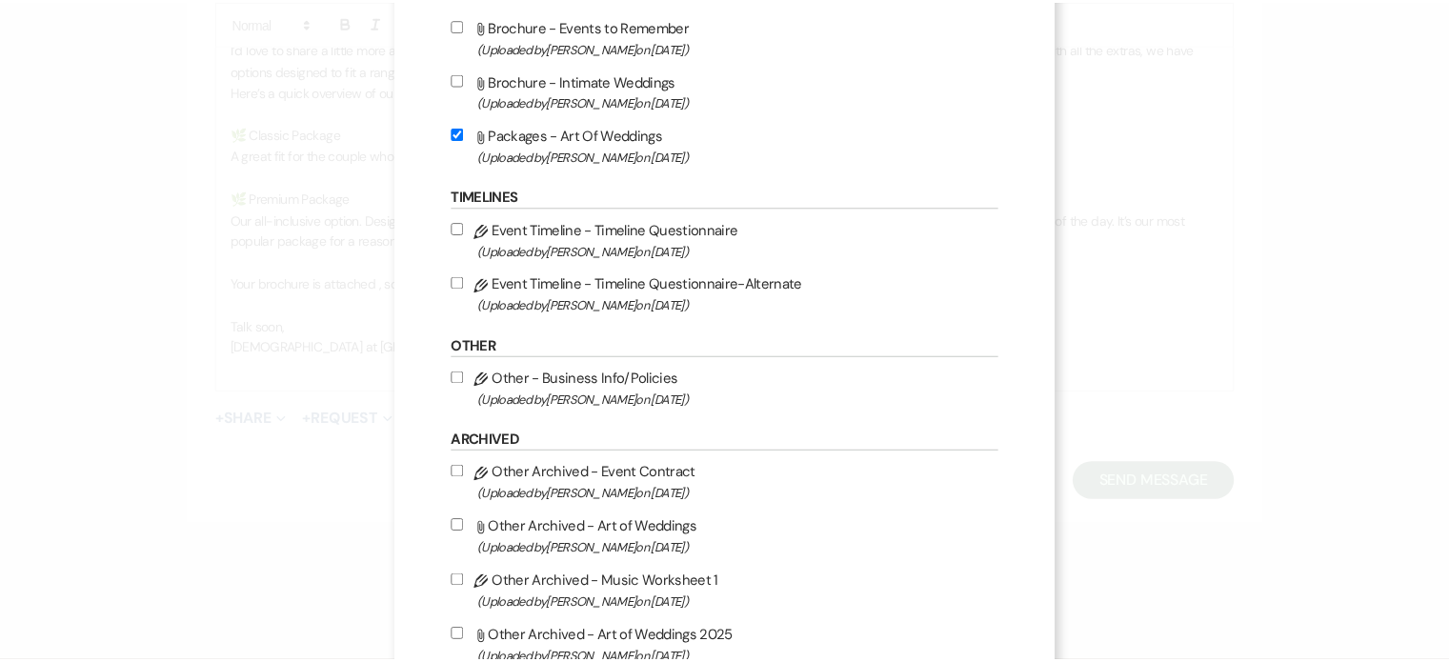
scroll to position [1556, 0]
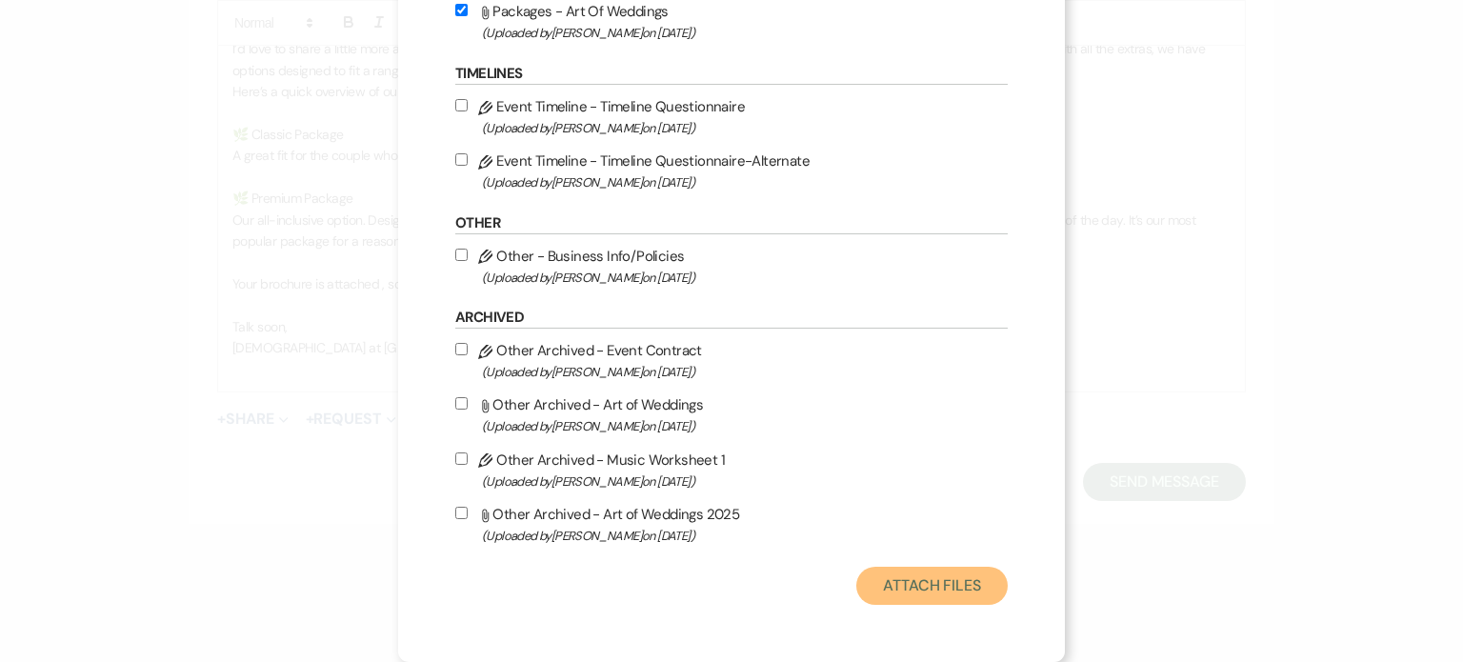
click at [950, 583] on button "Attach Files" at bounding box center [932, 586] width 151 height 38
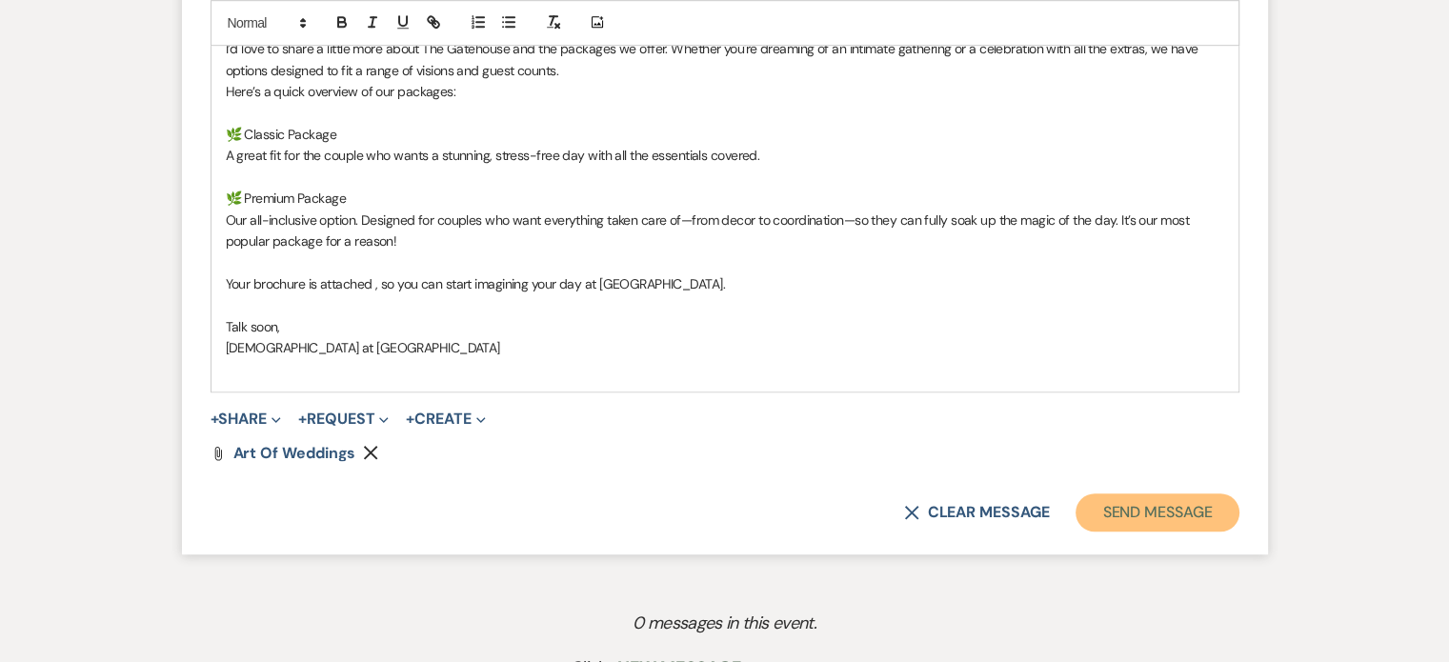
click at [1147, 512] on button "Send Message" at bounding box center [1157, 513] width 163 height 38
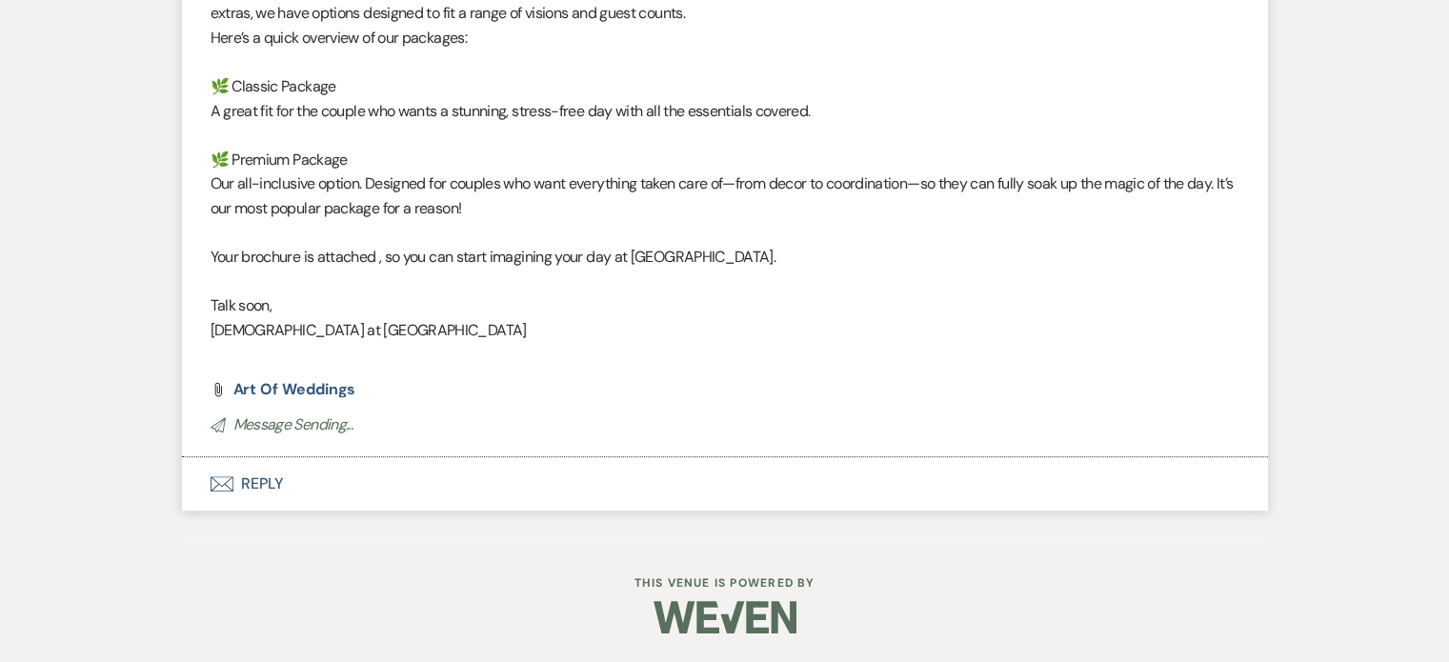
scroll to position [569, 0]
